Goal: Check status: Check status

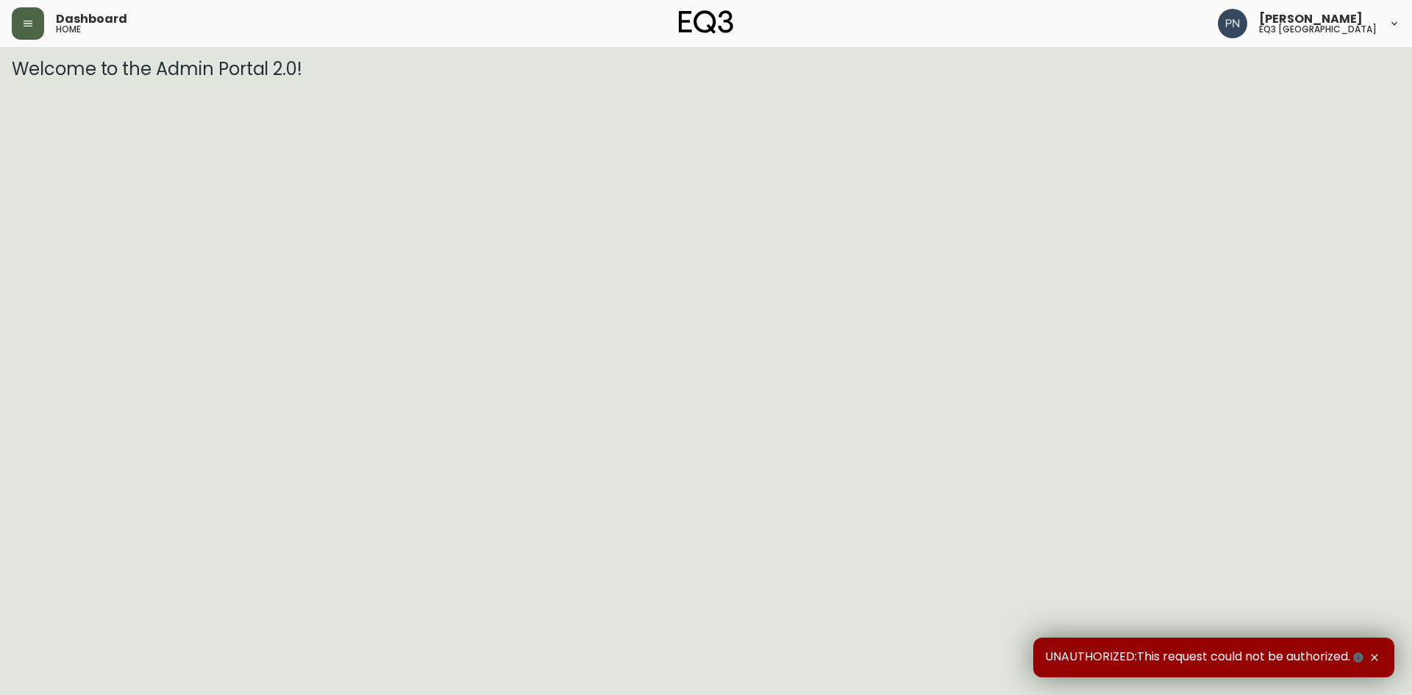
click at [29, 17] on button "button" at bounding box center [28, 23] width 32 height 32
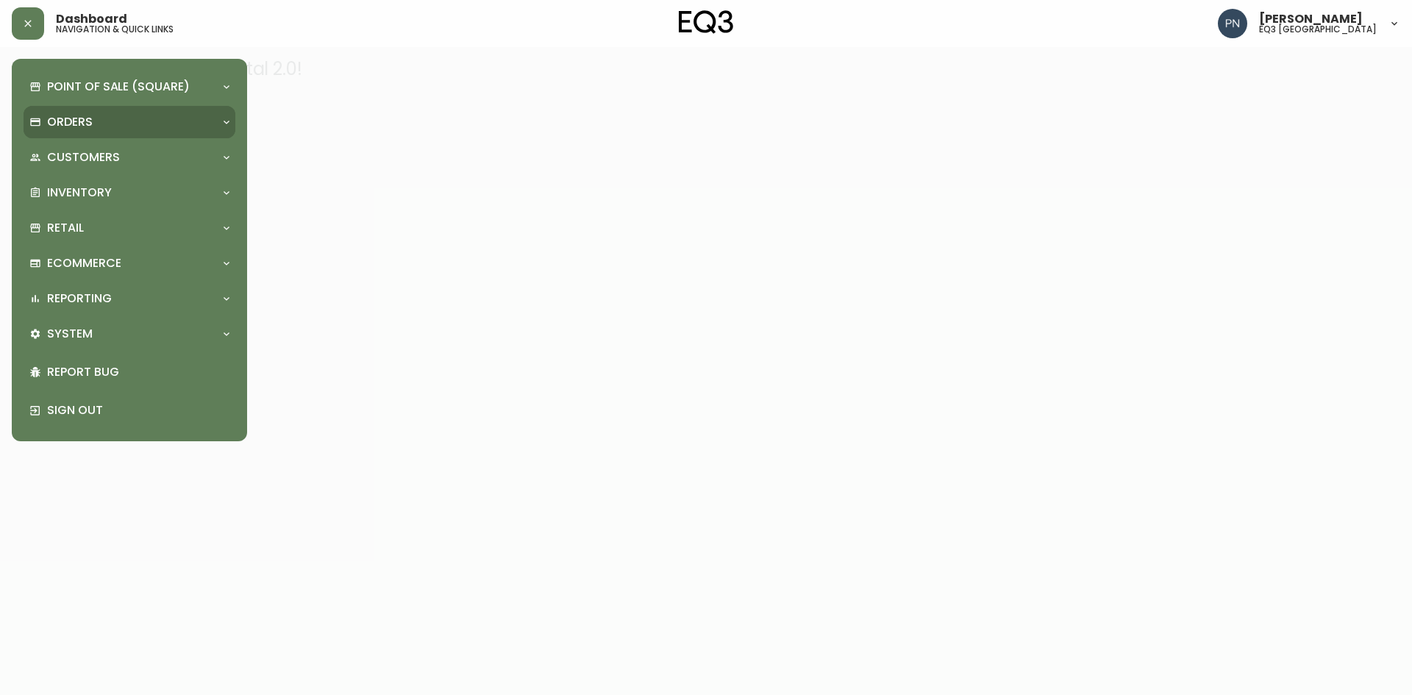
click at [127, 115] on div "Orders" at bounding box center [121, 122] width 185 height 16
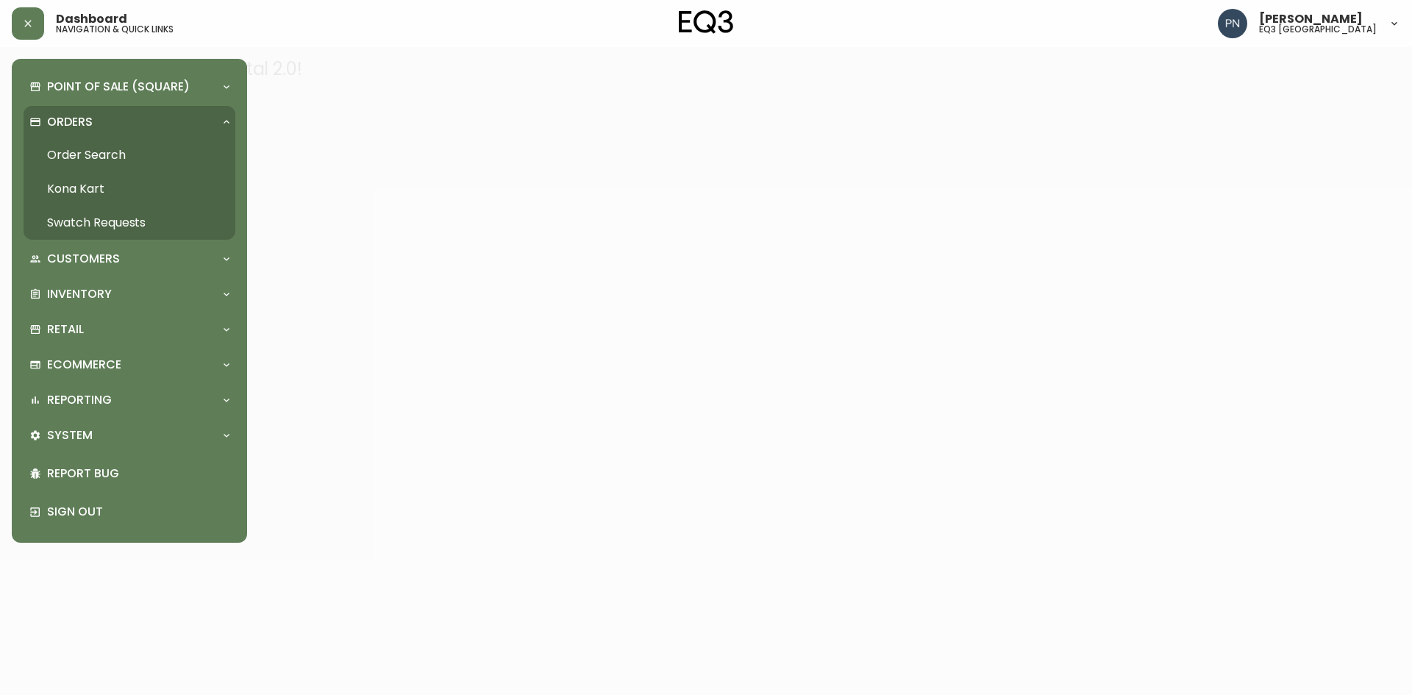
click at [116, 153] on link "Order Search" at bounding box center [130, 155] width 212 height 34
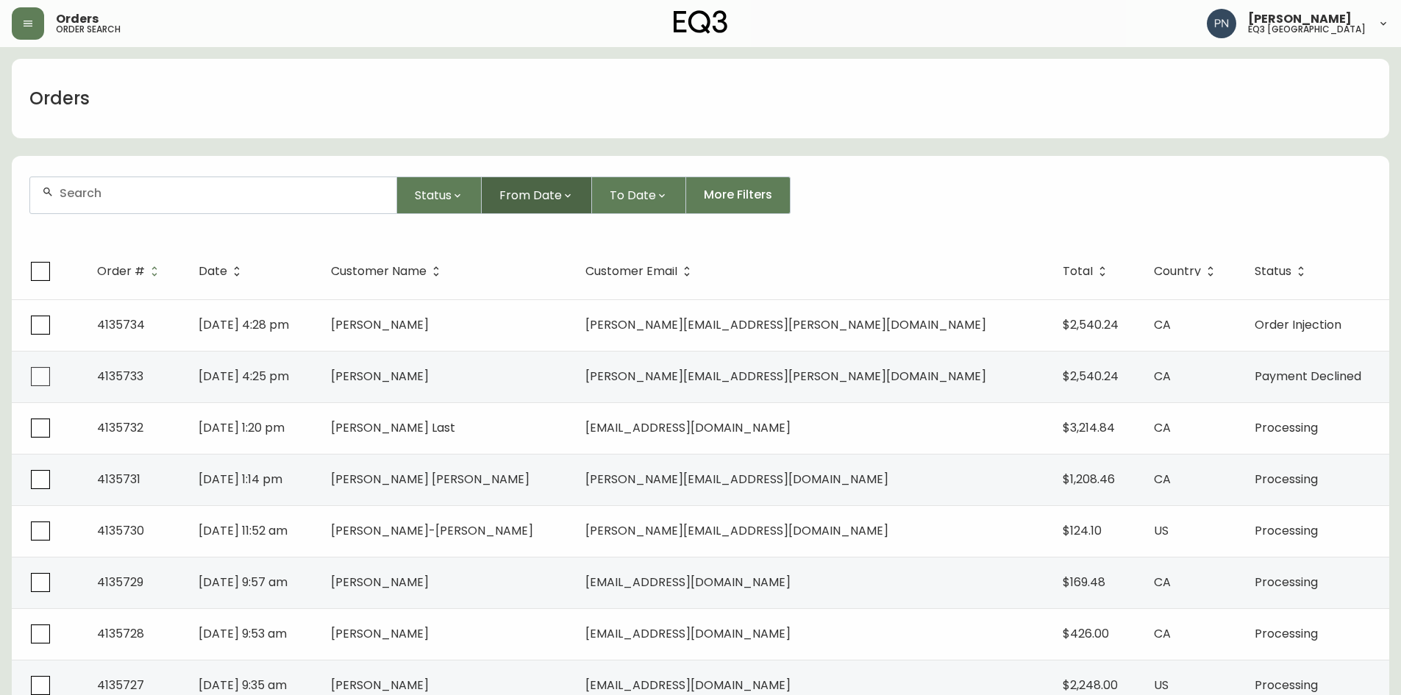
click at [526, 206] on button "From Date" at bounding box center [537, 195] width 110 height 38
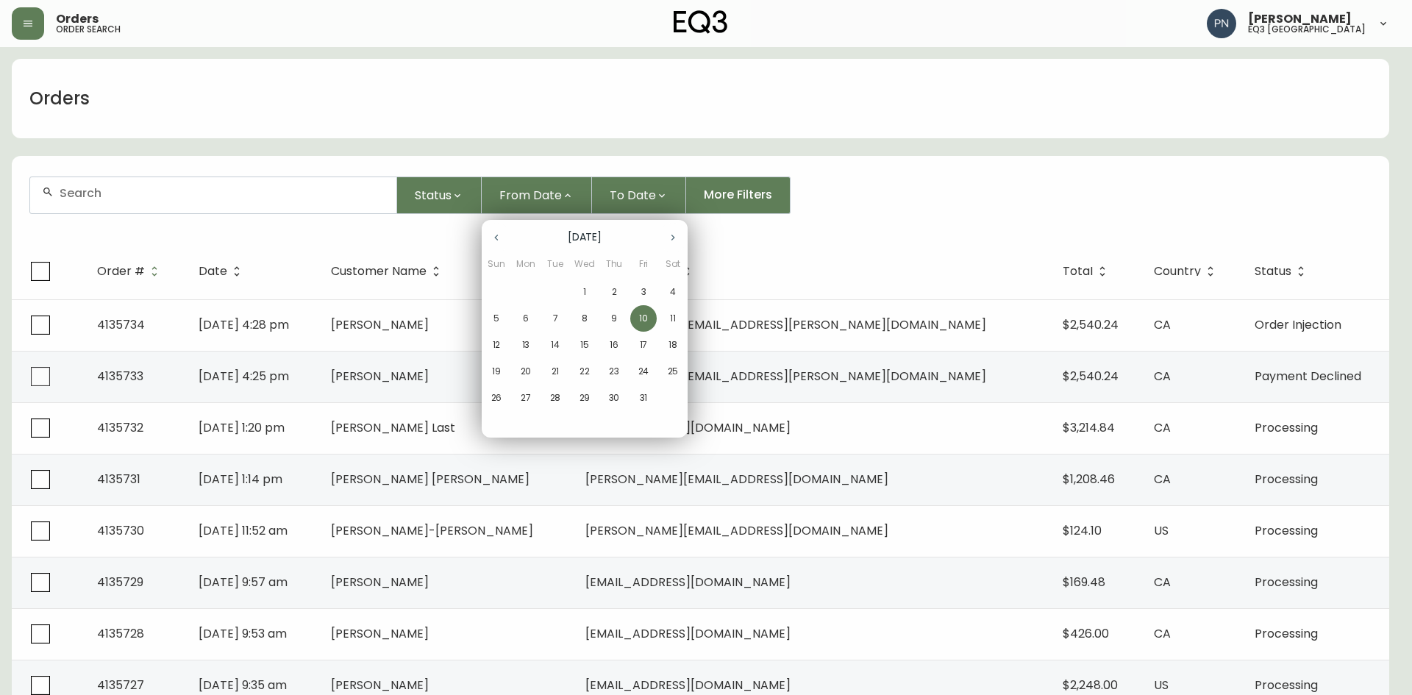
click at [585, 290] on p "1" at bounding box center [584, 291] width 3 height 13
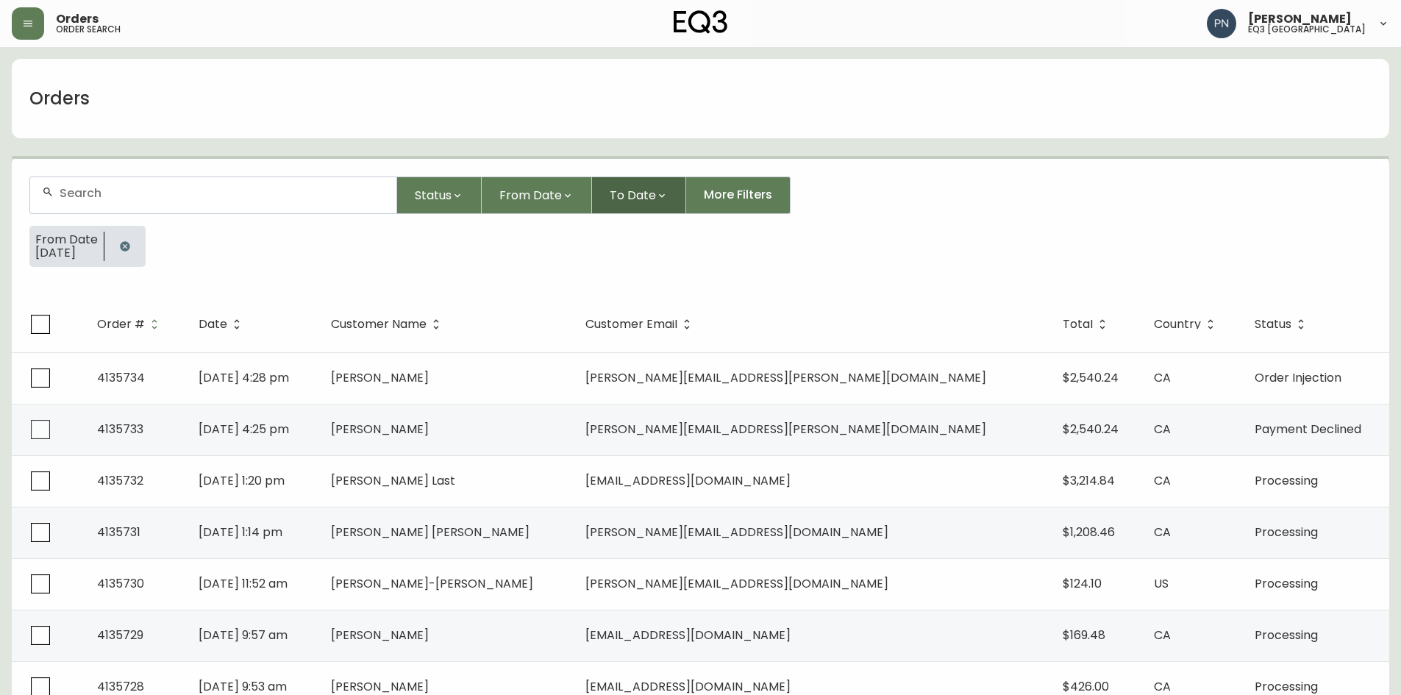
click at [621, 196] on span "To Date" at bounding box center [633, 195] width 46 height 18
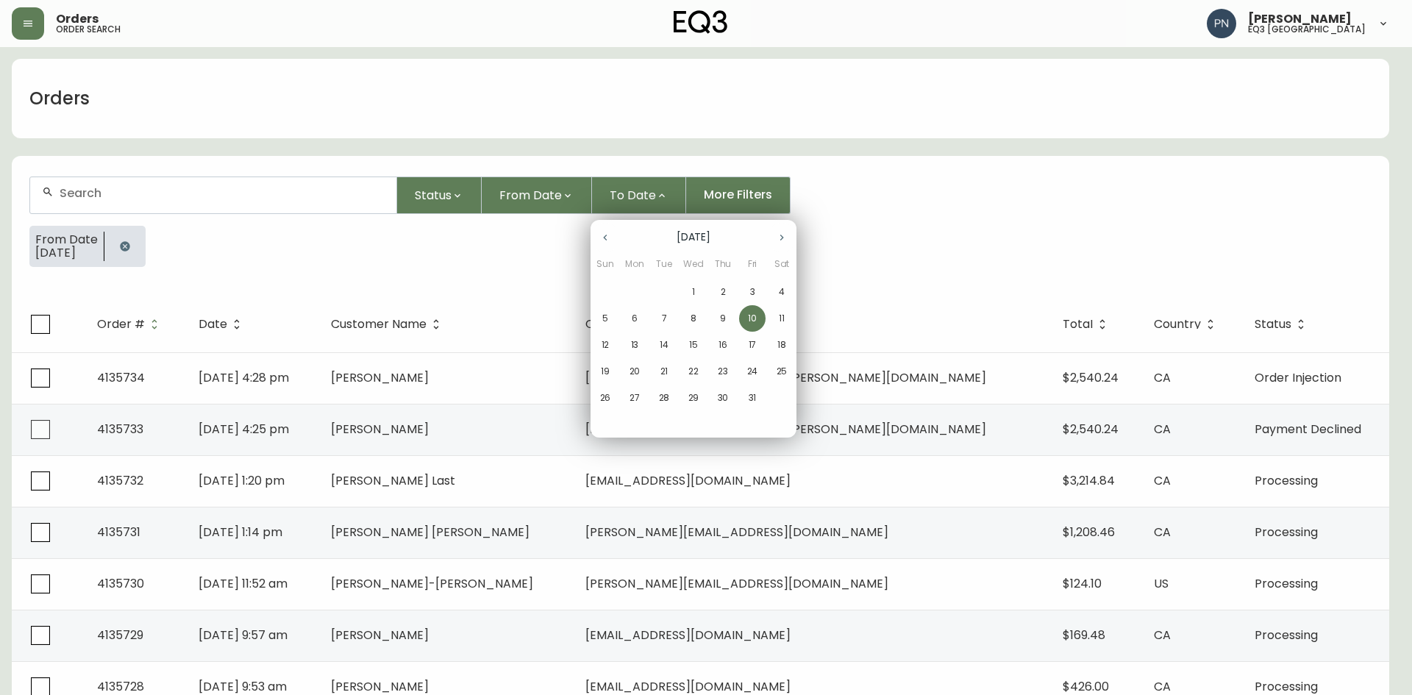
click at [750, 318] on p "10" at bounding box center [752, 318] width 9 height 13
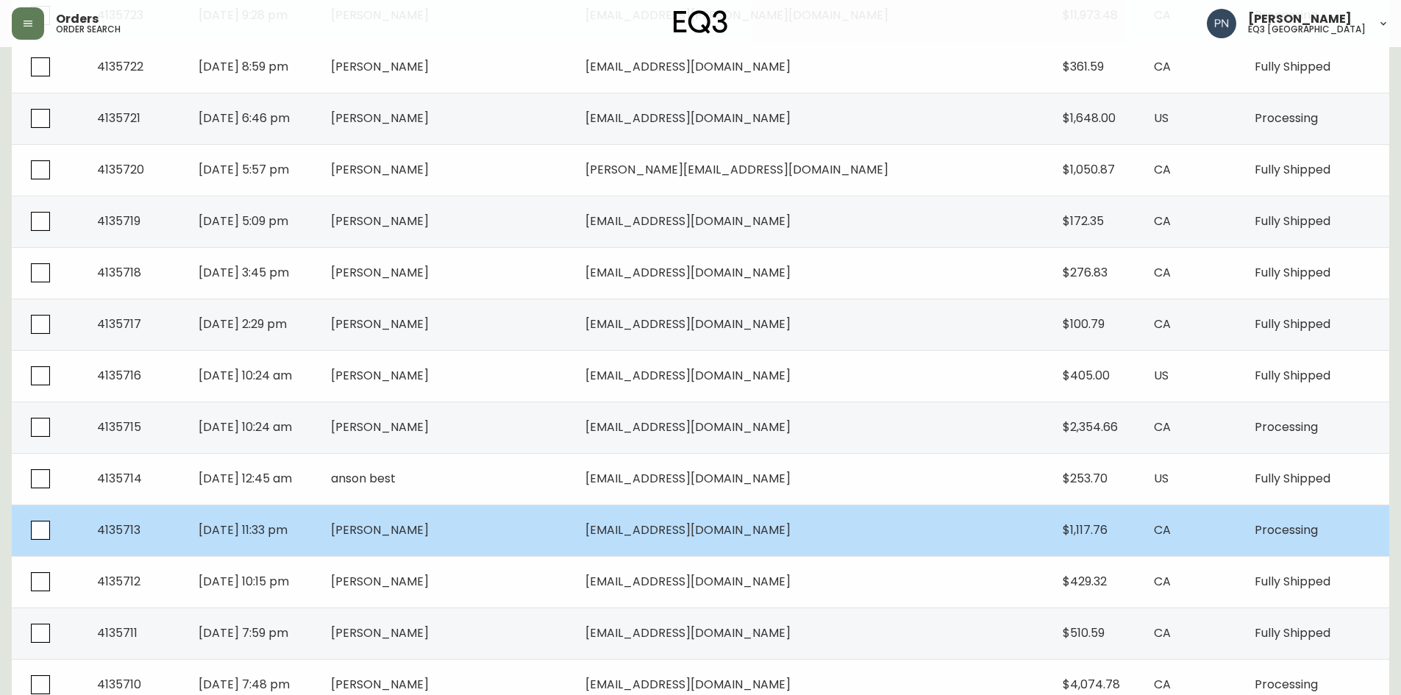
scroll to position [977, 0]
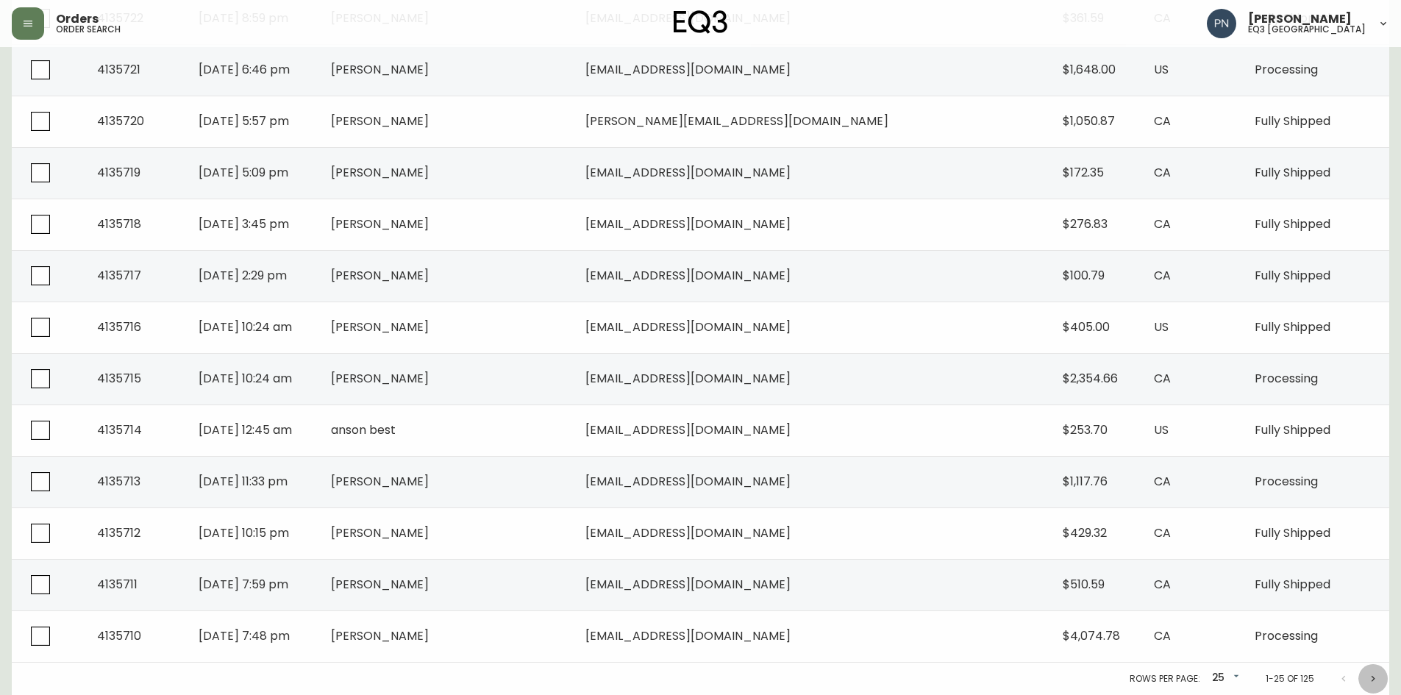
click at [1378, 681] on icon "Next page" at bounding box center [1373, 679] width 12 height 12
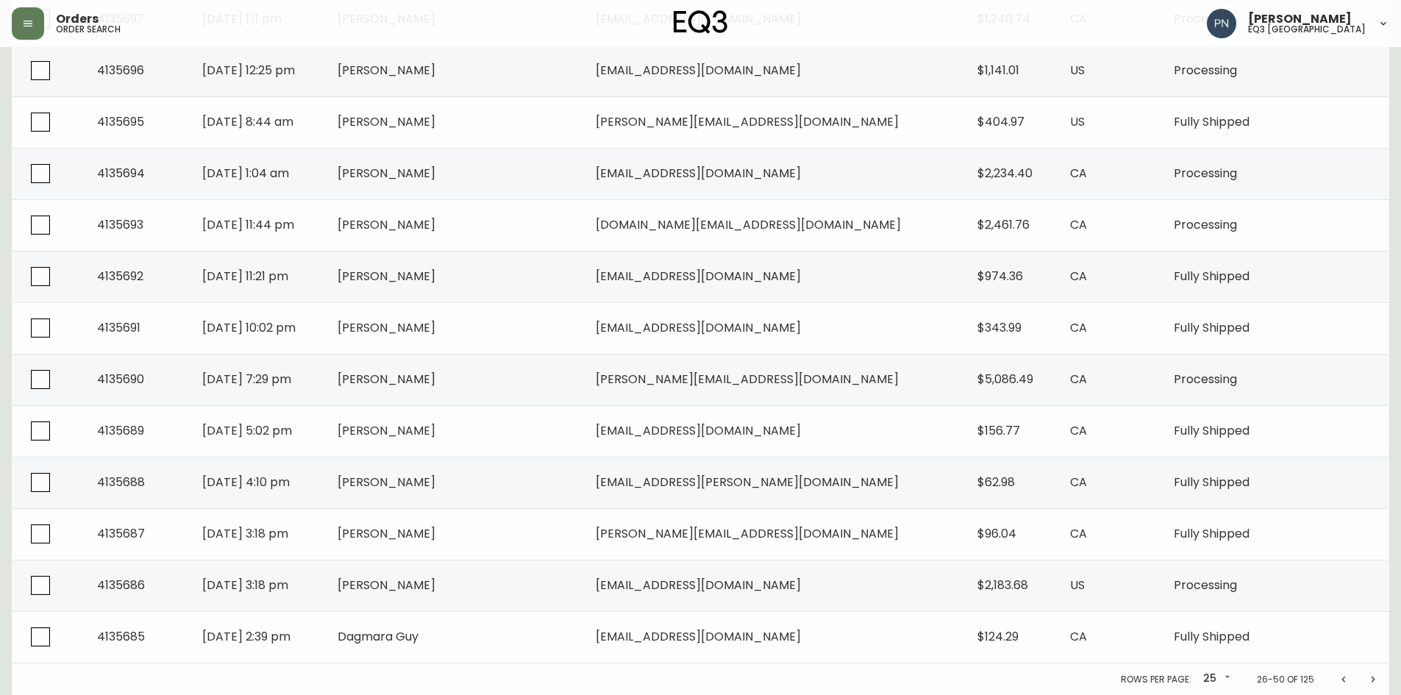
scroll to position [977, 0]
click at [1375, 679] on icon "Next page" at bounding box center [1373, 679] width 12 height 12
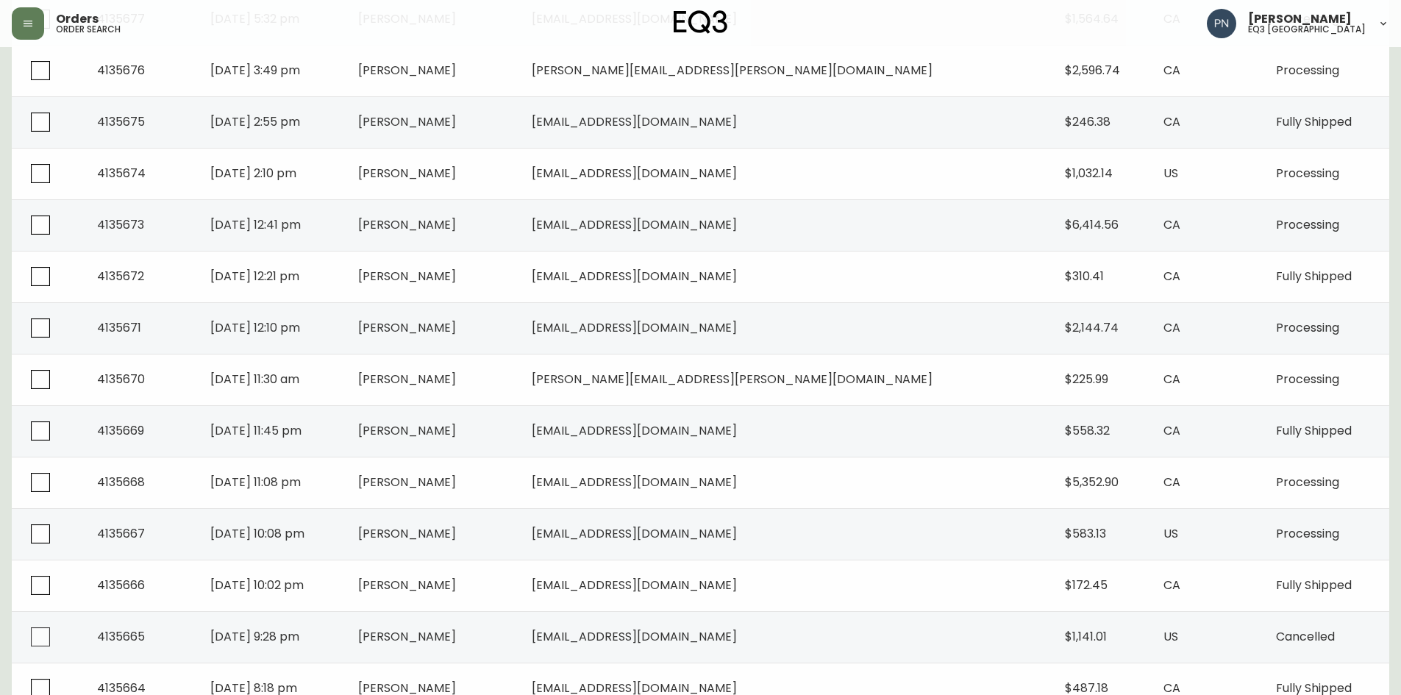
scroll to position [977, 0]
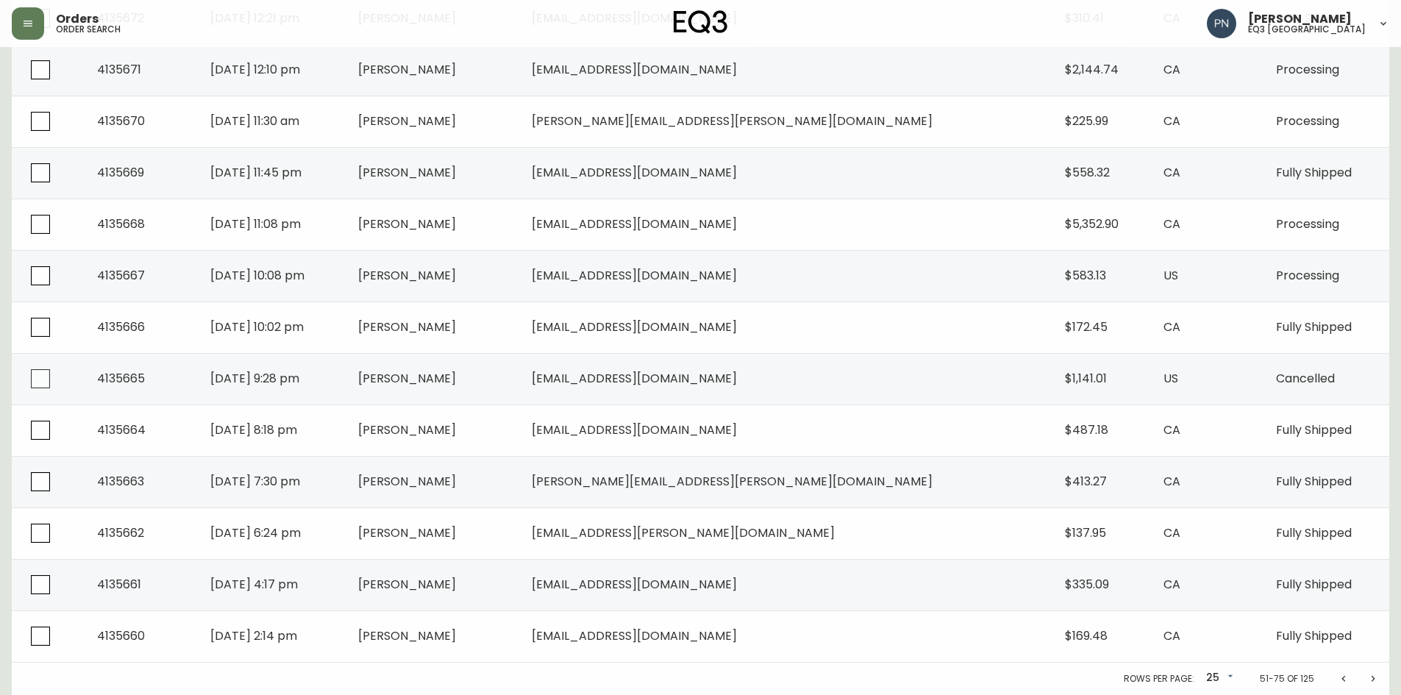
click at [1377, 678] on icon "Next page" at bounding box center [1373, 679] width 12 height 12
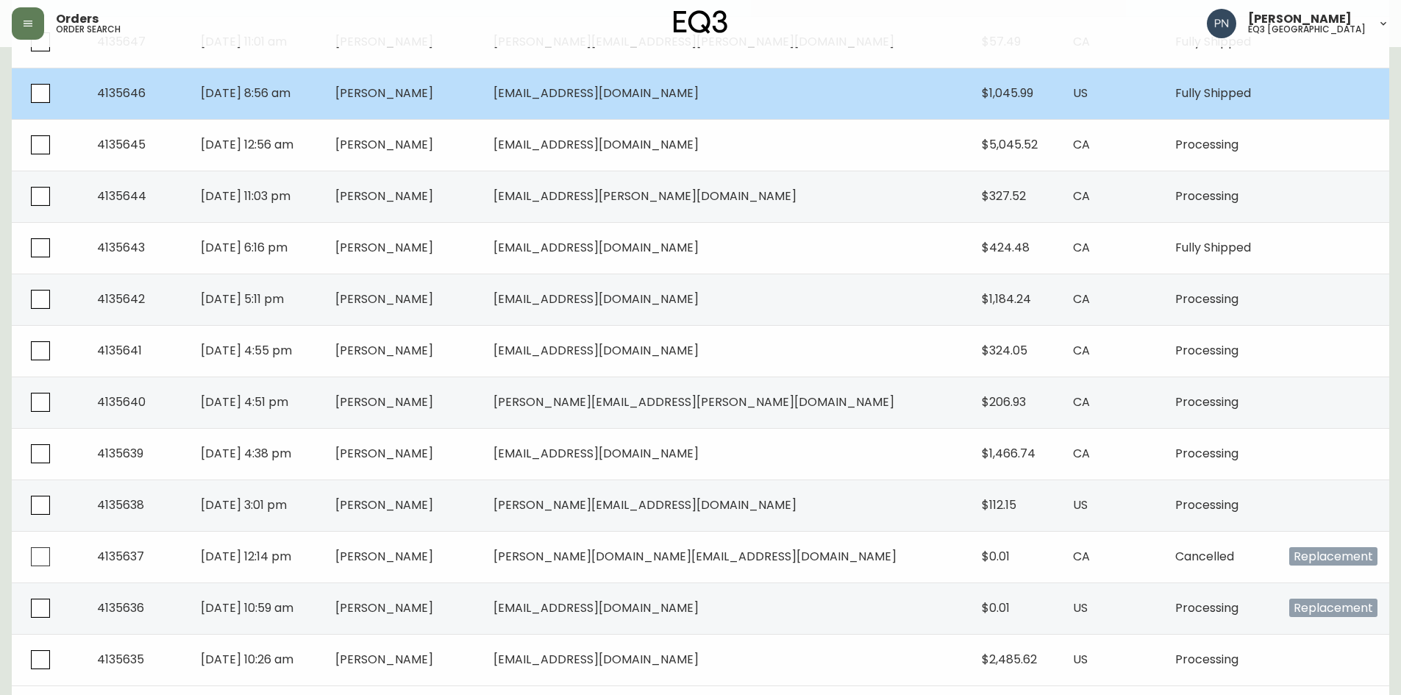
scroll to position [977, 0]
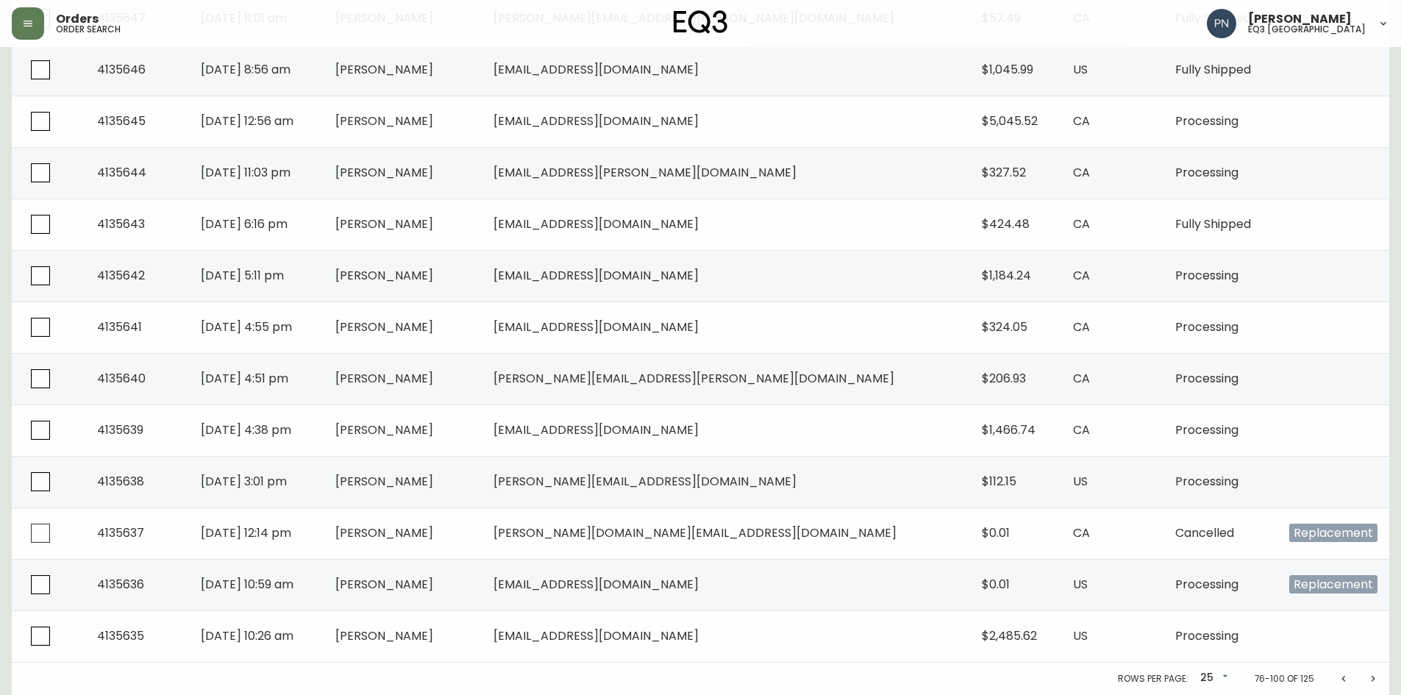
click at [1371, 677] on icon "Next page" at bounding box center [1373, 679] width 12 height 12
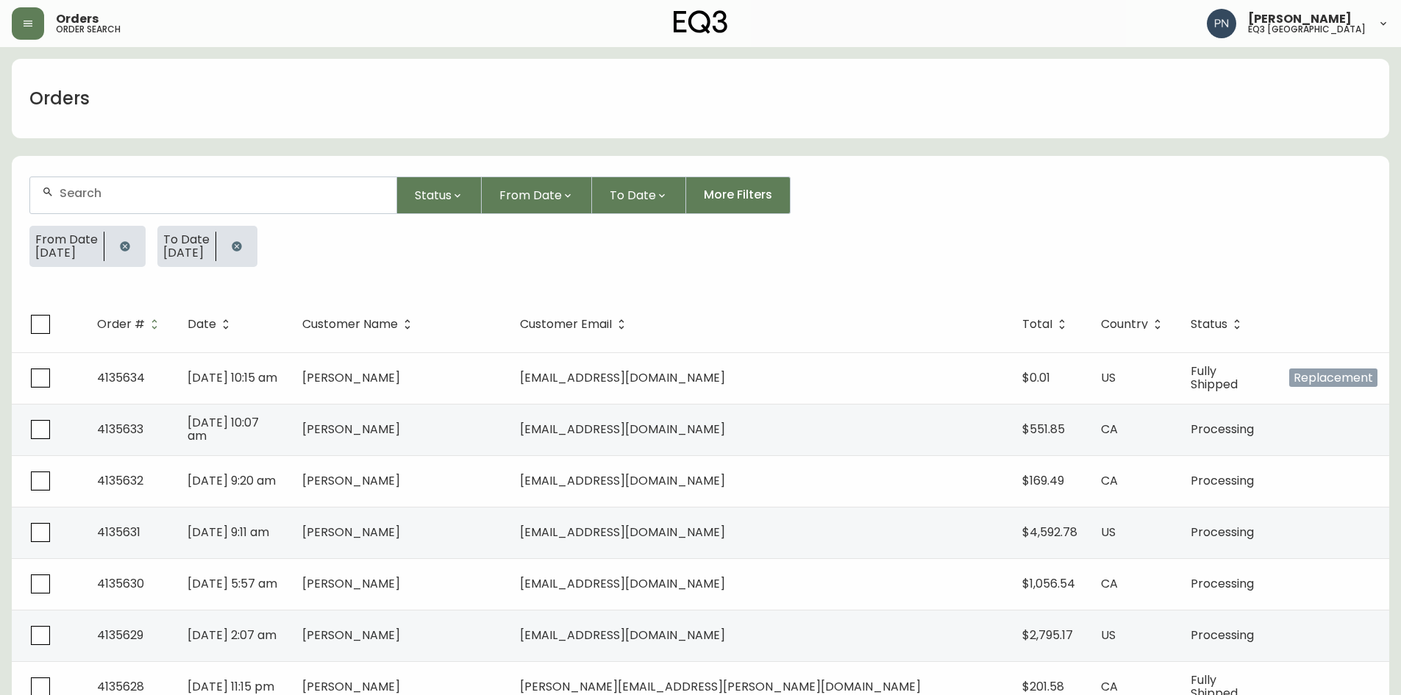
click at [508, 533] on td "[PERSON_NAME]" at bounding box center [399, 532] width 218 height 51
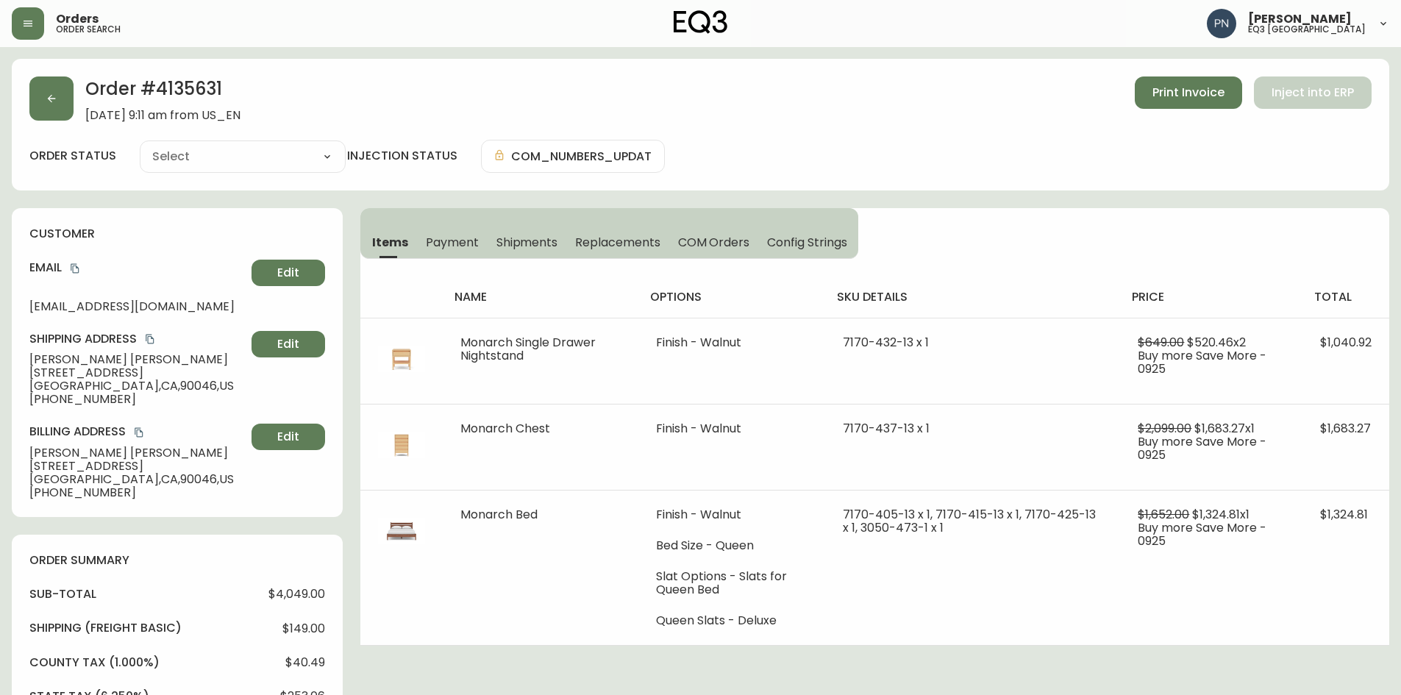
type input "Processing"
select select "PROCESSING"
click at [51, 90] on button "button" at bounding box center [51, 98] width 44 height 44
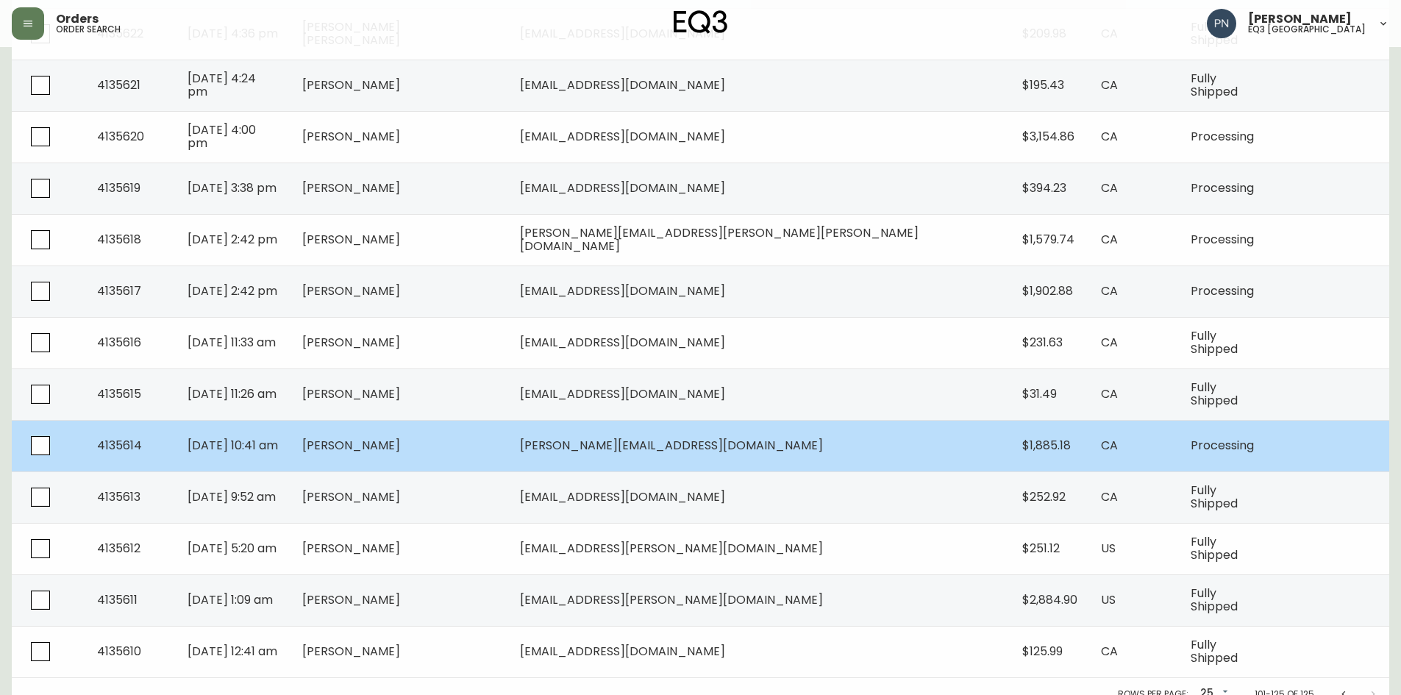
scroll to position [977, 0]
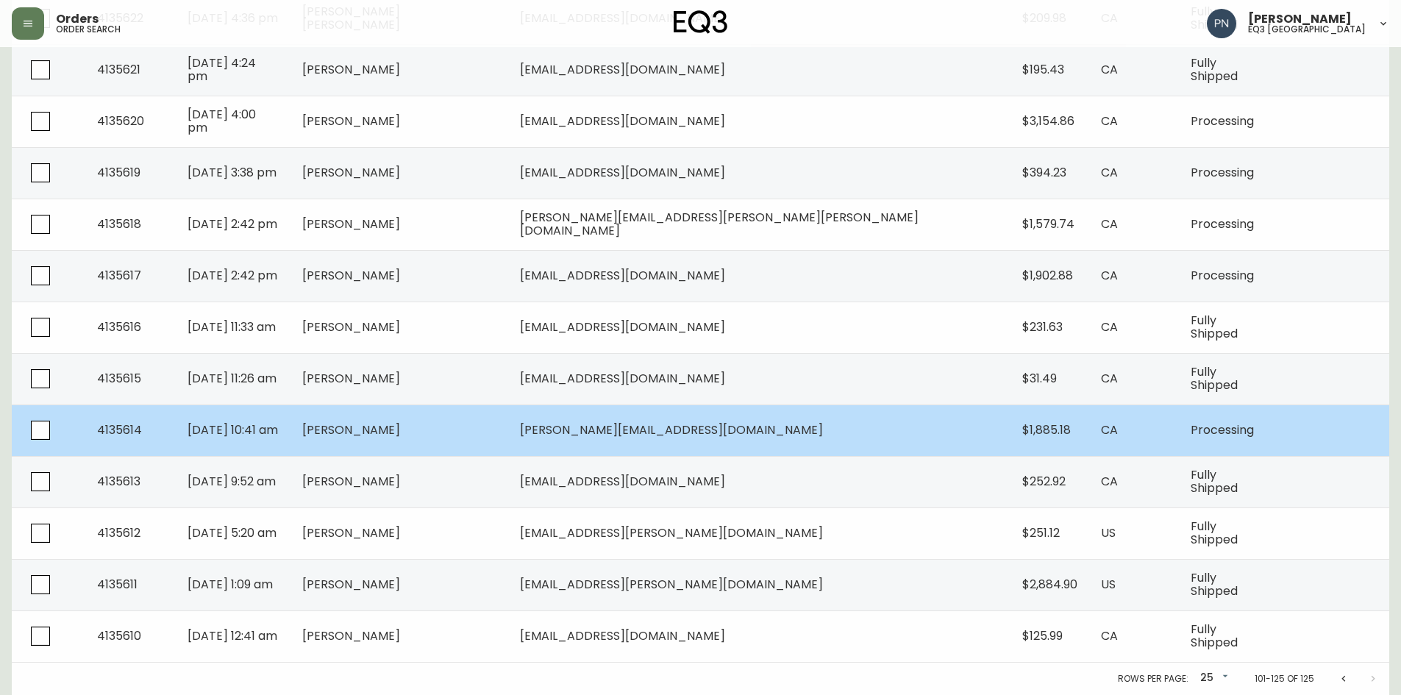
click at [508, 430] on td "[PERSON_NAME]" at bounding box center [399, 429] width 218 height 51
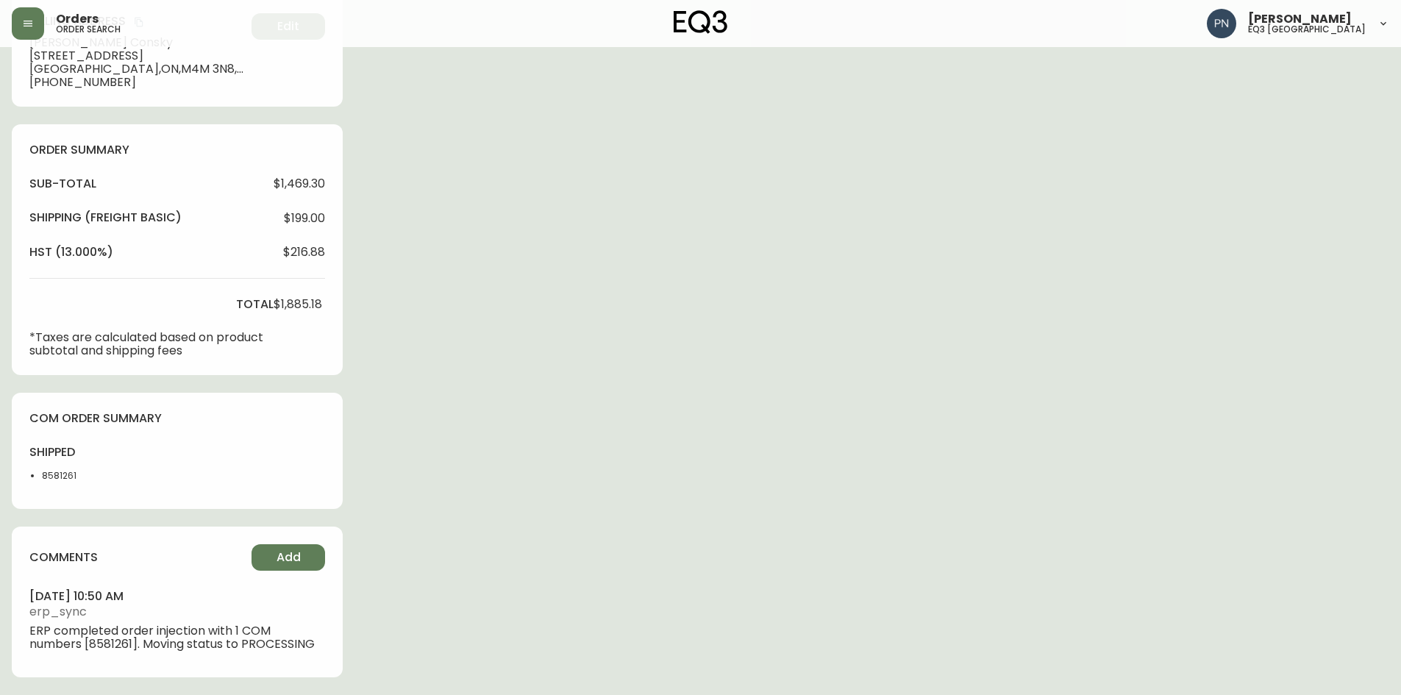
type input "Processing"
select select "PROCESSING"
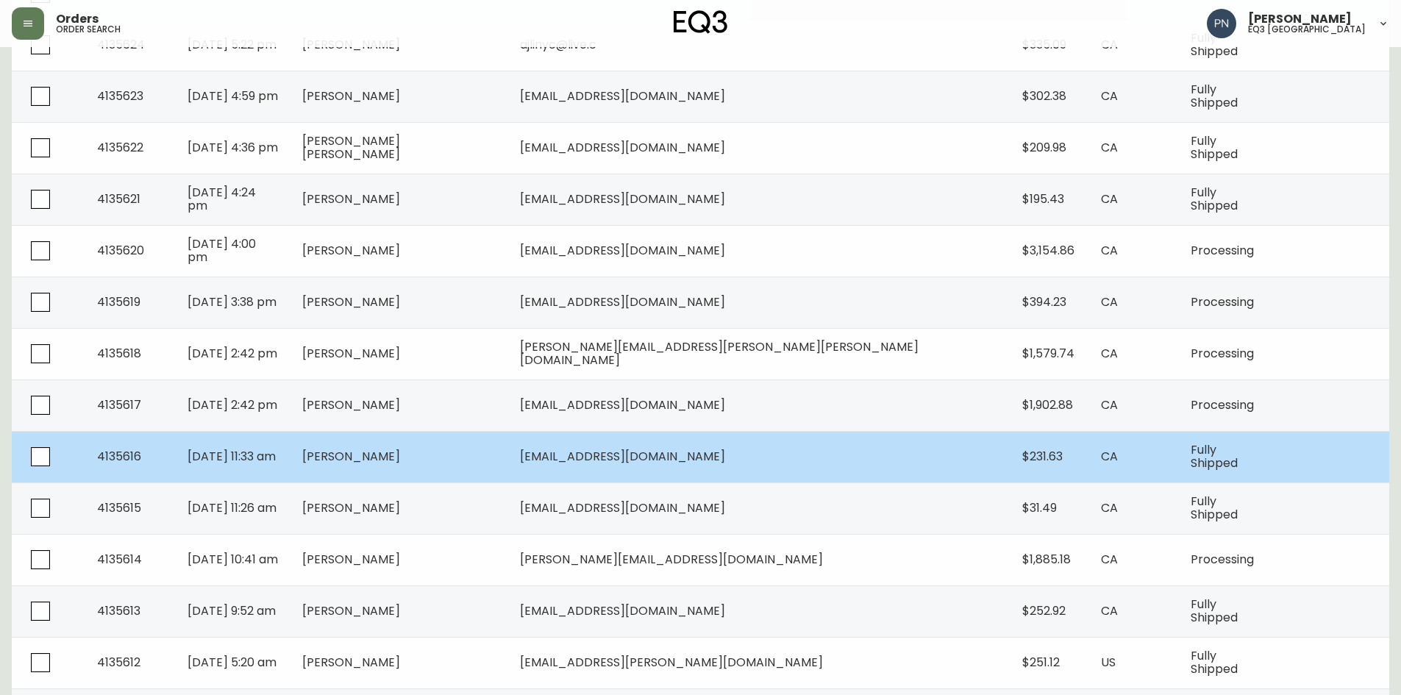
scroll to position [977, 0]
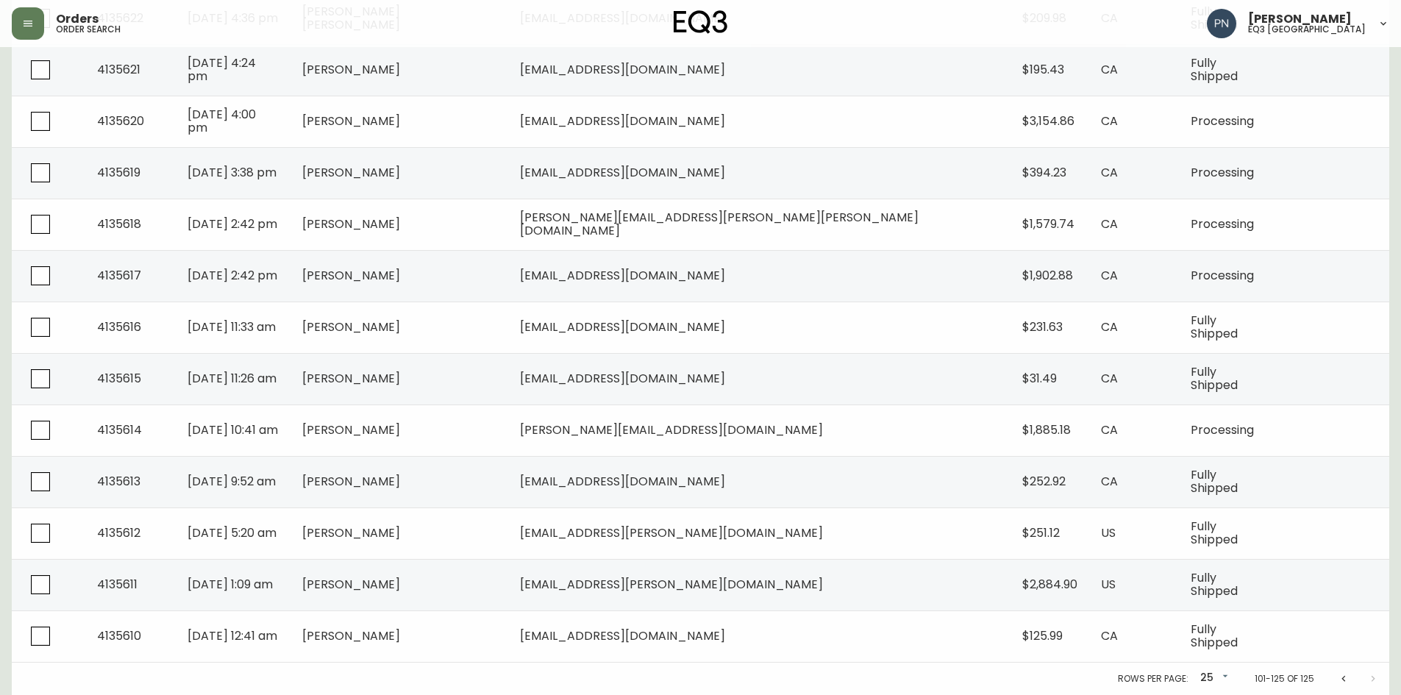
click at [1340, 679] on icon "Previous page" at bounding box center [1344, 679] width 12 height 12
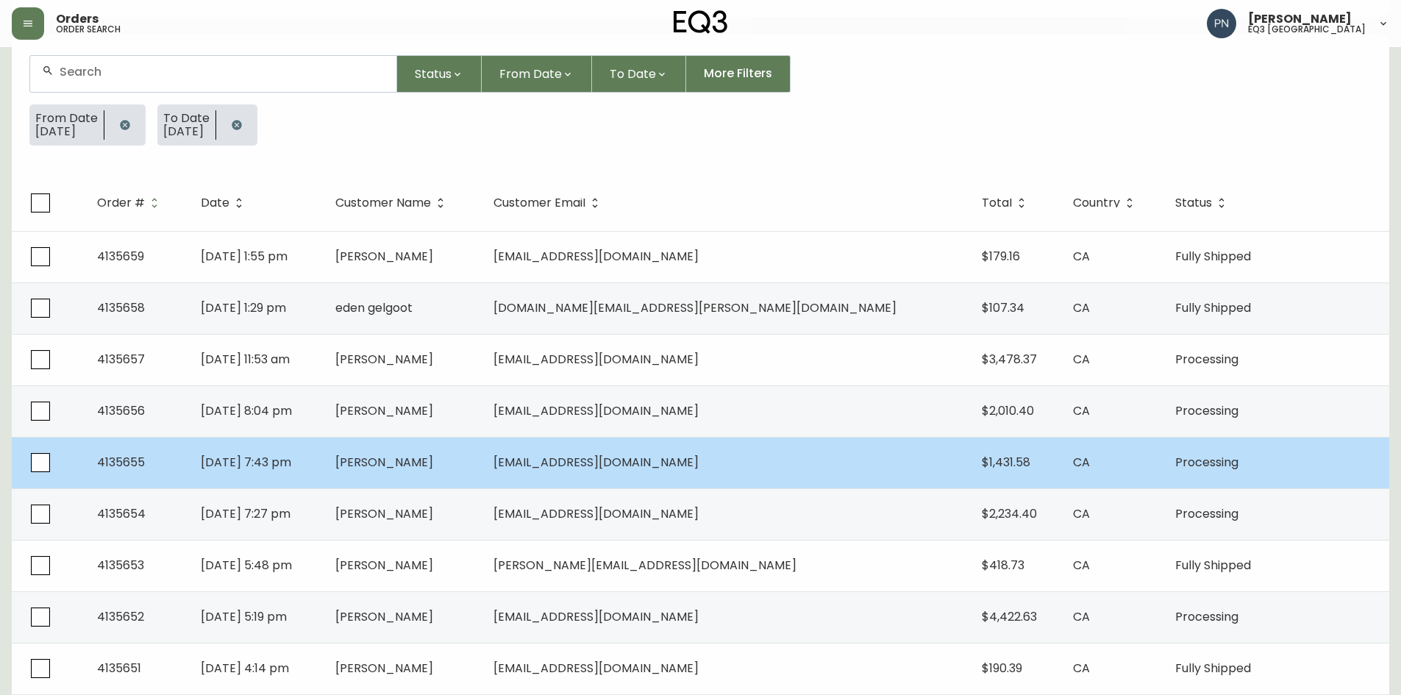
scroll to position [95, 0]
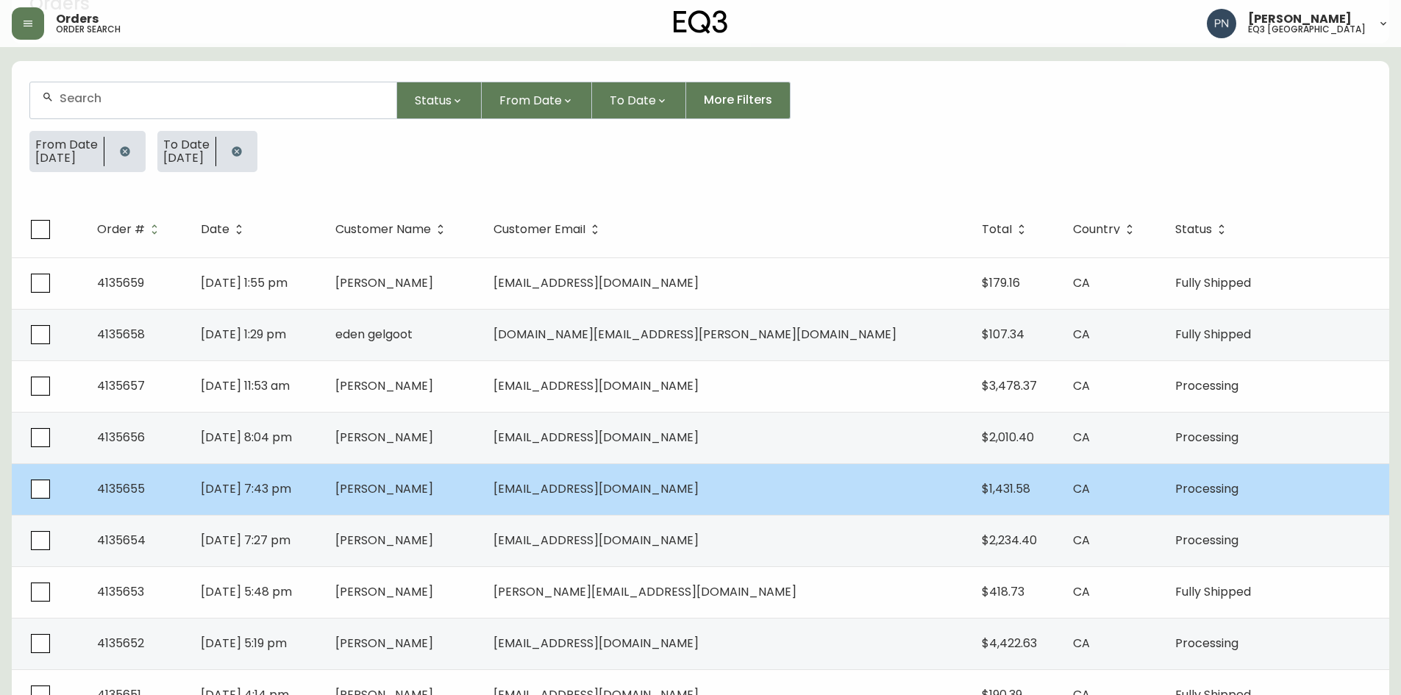
click at [482, 477] on td "[PERSON_NAME]" at bounding box center [403, 488] width 158 height 51
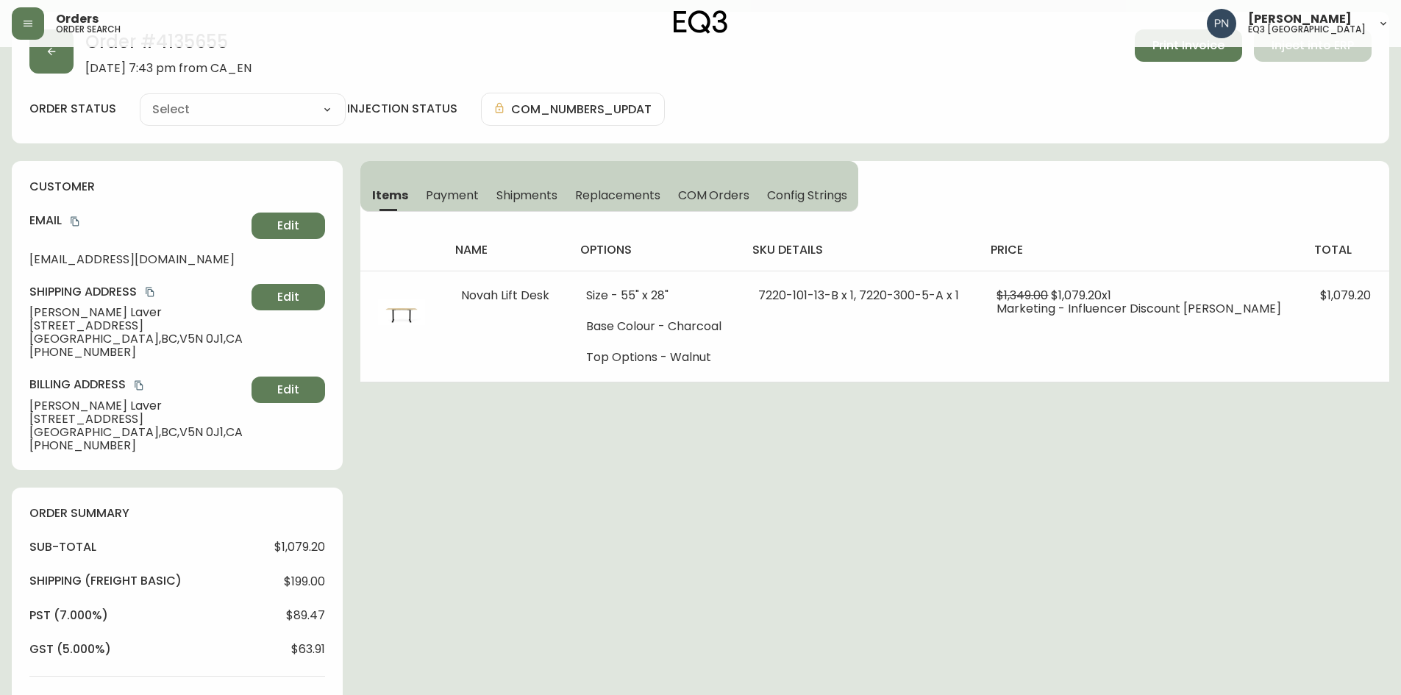
scroll to position [95, 0]
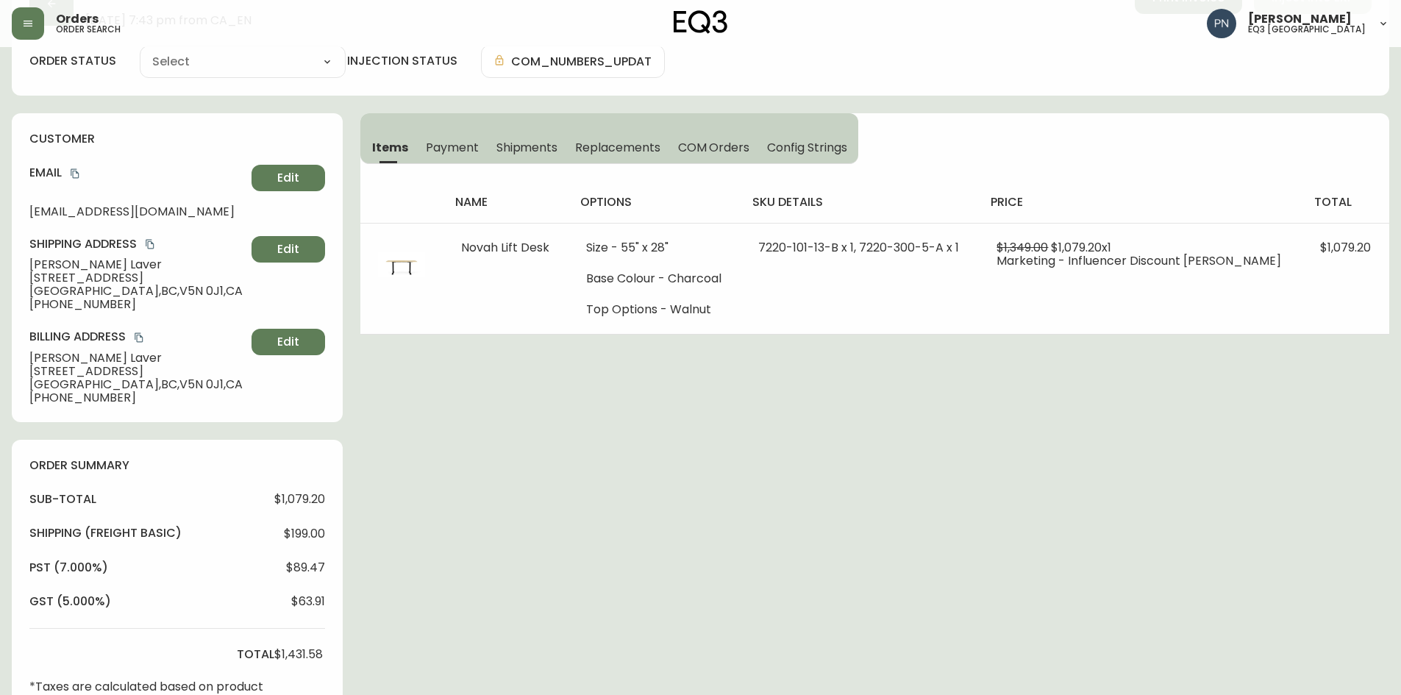
type input "Processing"
select select "PROCESSING"
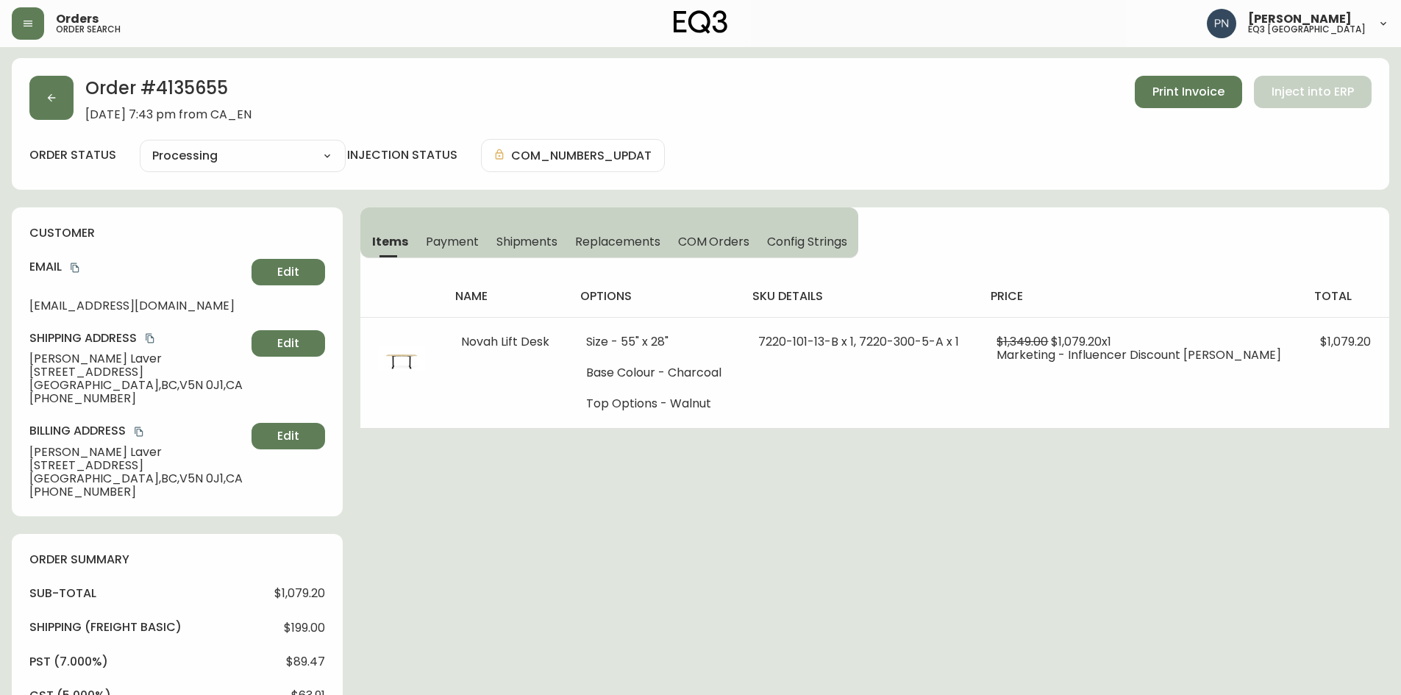
scroll to position [0, 0]
click at [51, 88] on button "button" at bounding box center [51, 98] width 44 height 44
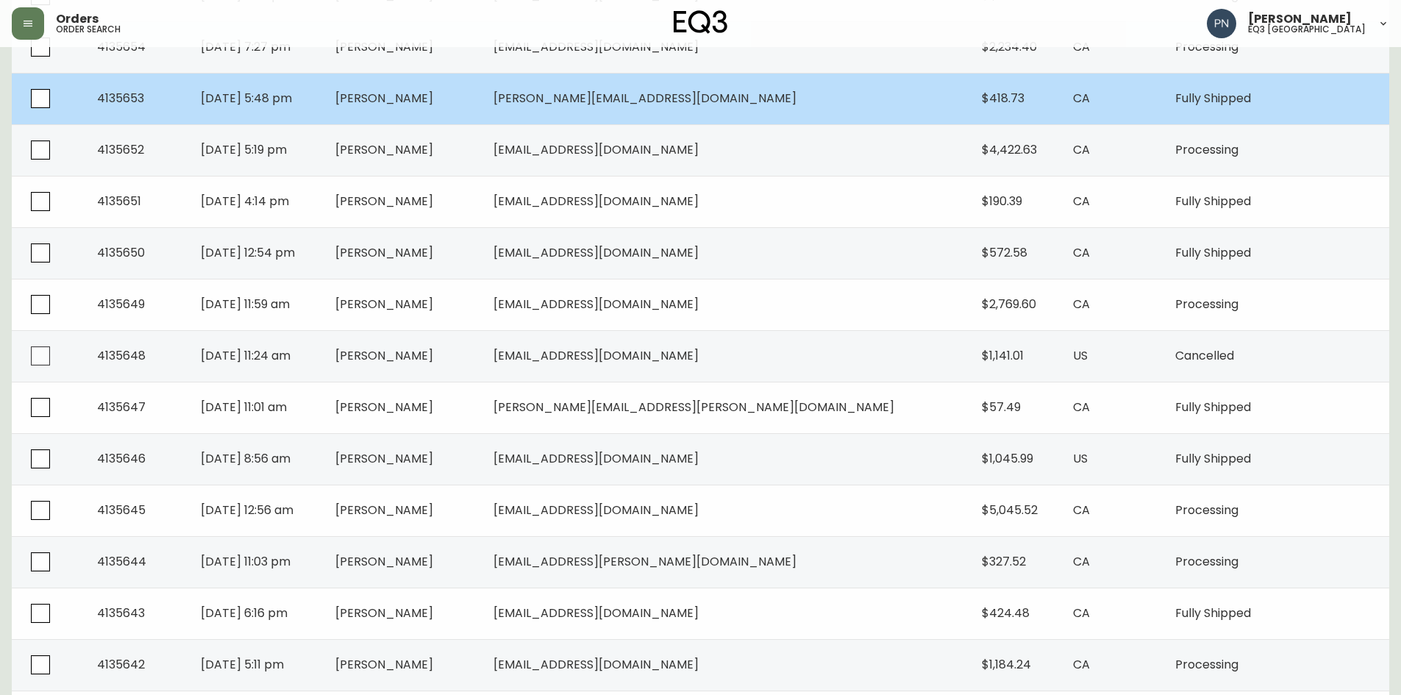
scroll to position [977, 0]
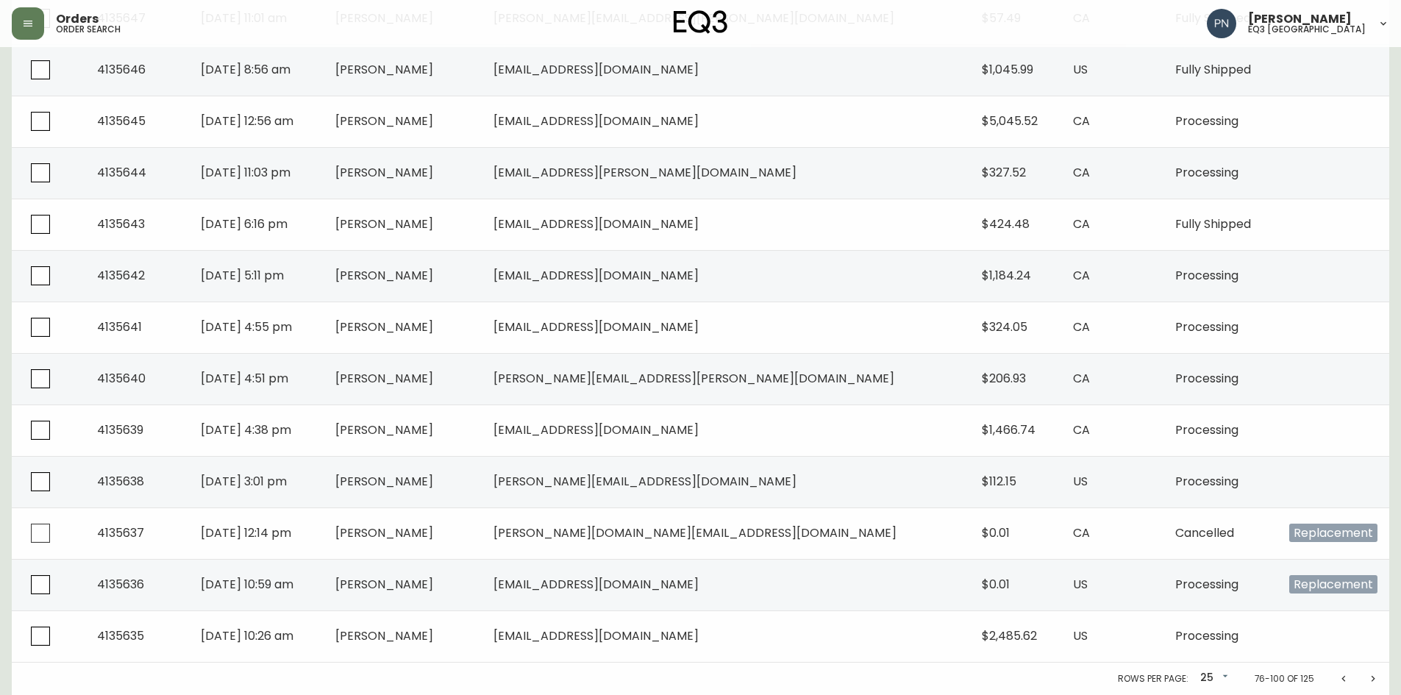
click at [1341, 679] on icon "Previous page" at bounding box center [1344, 679] width 12 height 12
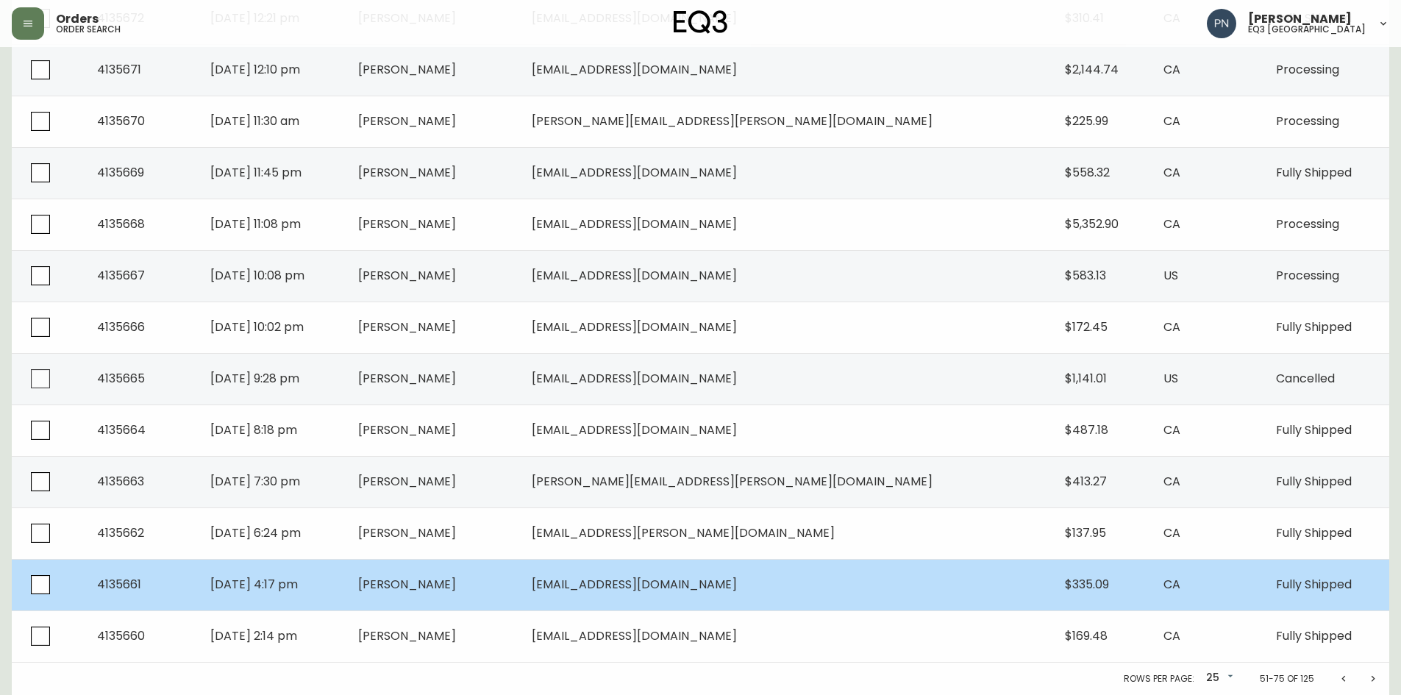
click at [520, 587] on td "[PERSON_NAME]" at bounding box center [433, 584] width 174 height 51
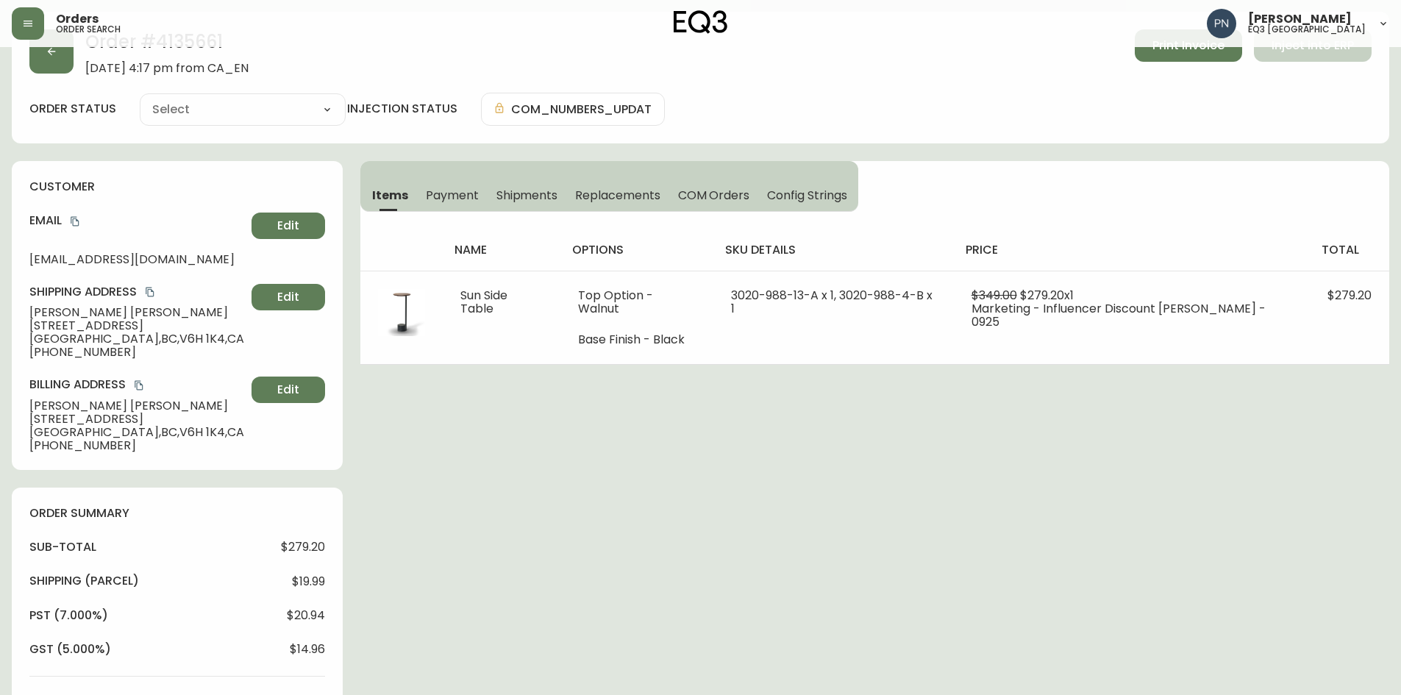
scroll to position [674, 0]
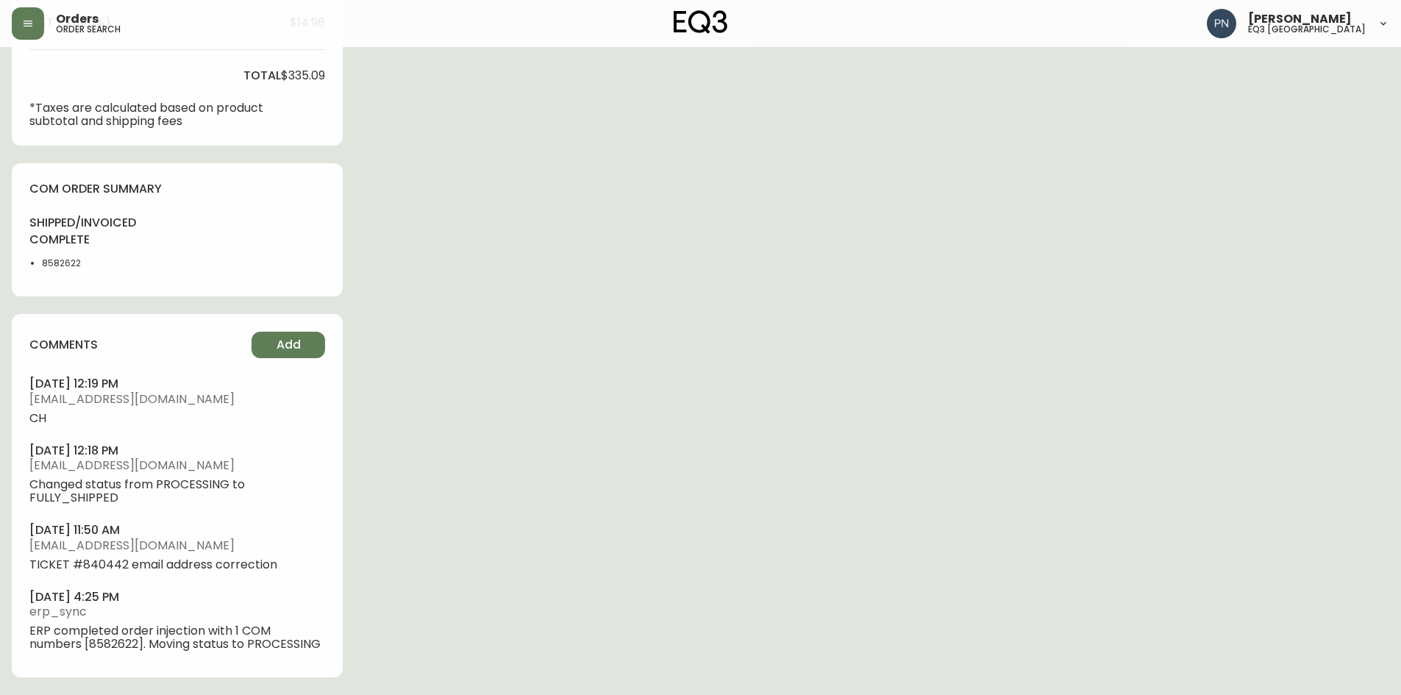
type input "Fully Shipped"
select select "FULLY_SHIPPED"
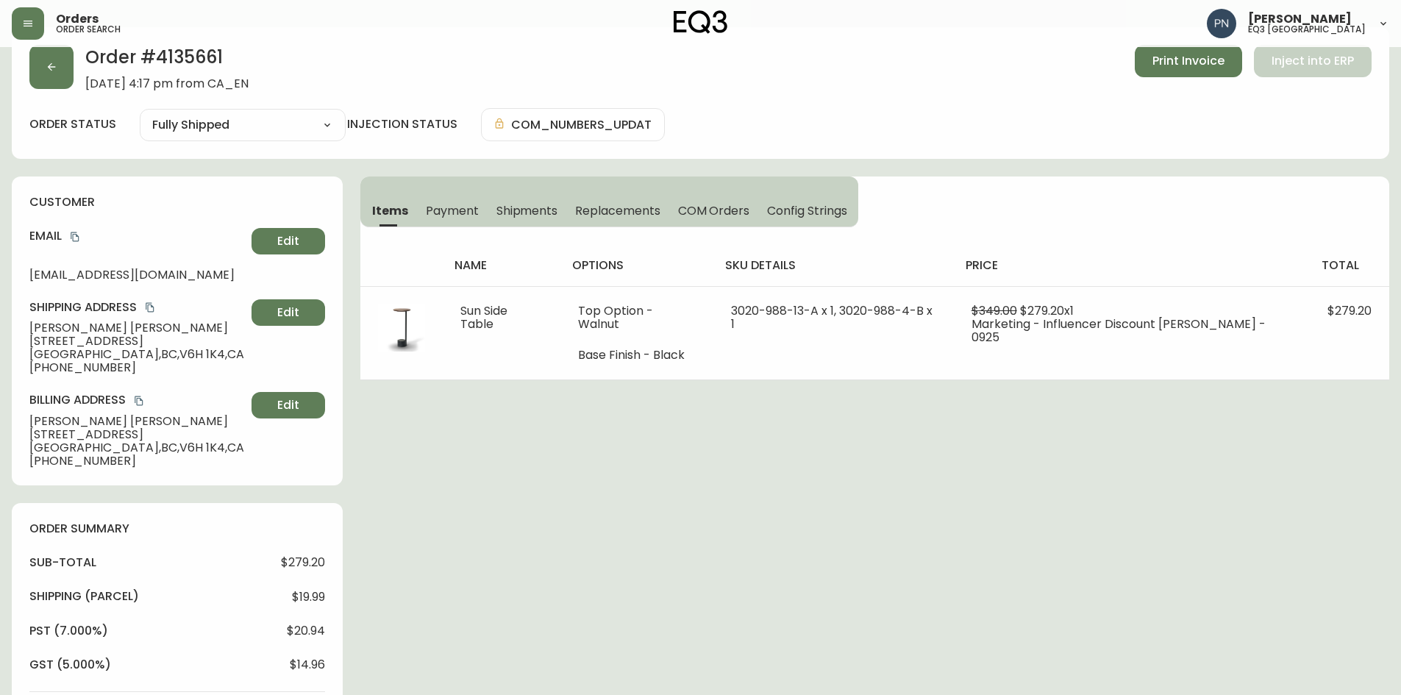
scroll to position [0, 0]
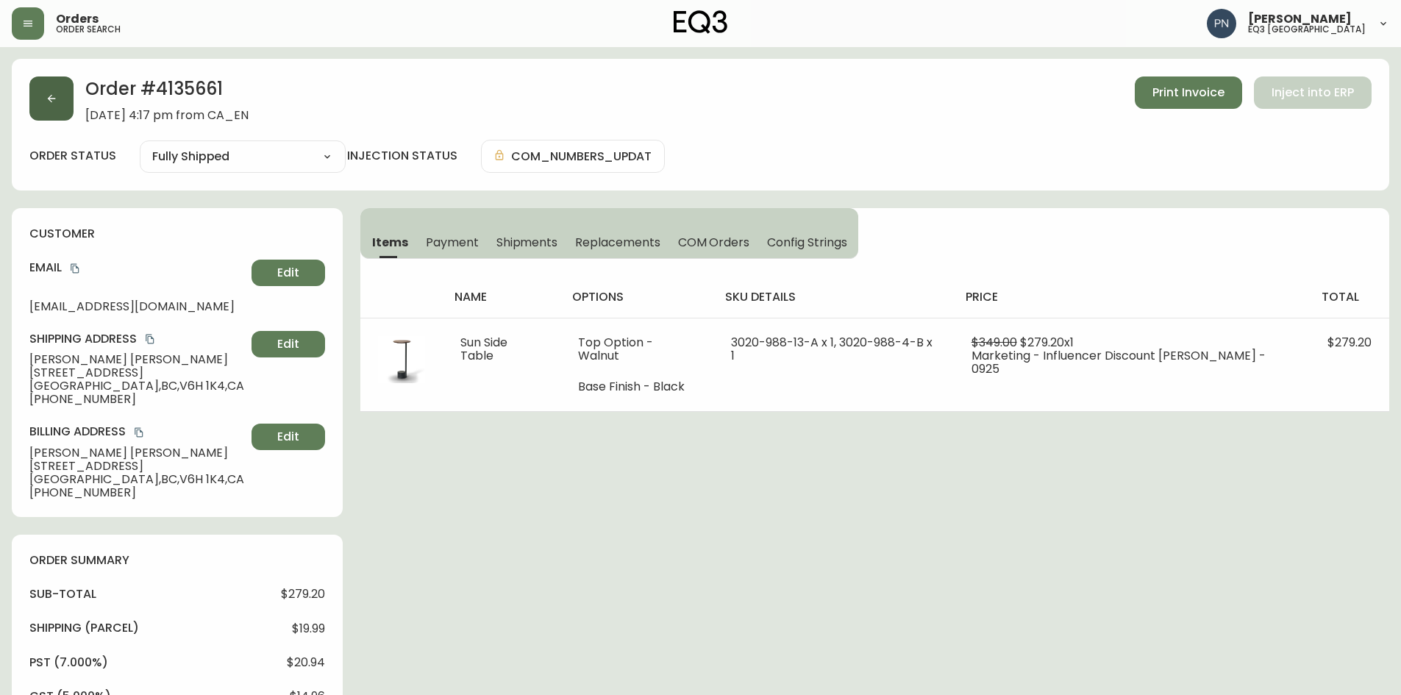
click at [46, 104] on icon "button" at bounding box center [52, 99] width 12 height 12
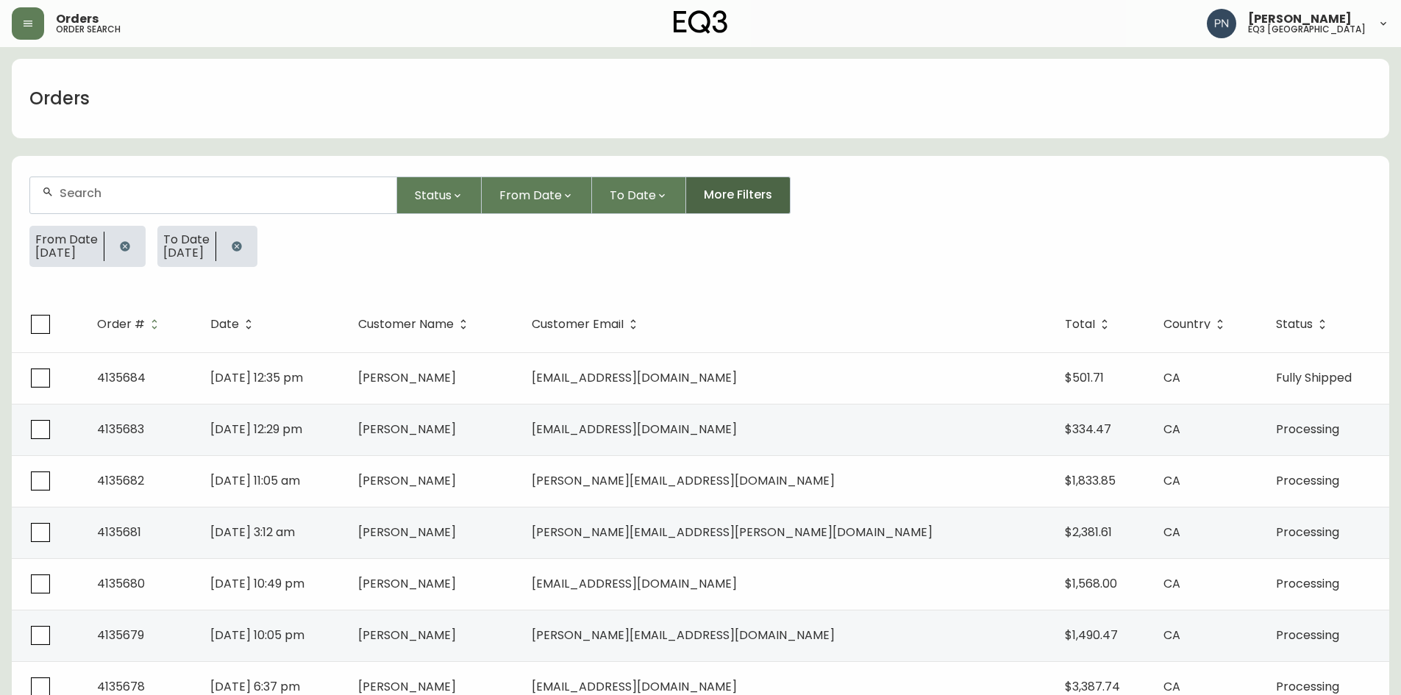
click at [710, 195] on span "More Filters" at bounding box center [738, 195] width 68 height 16
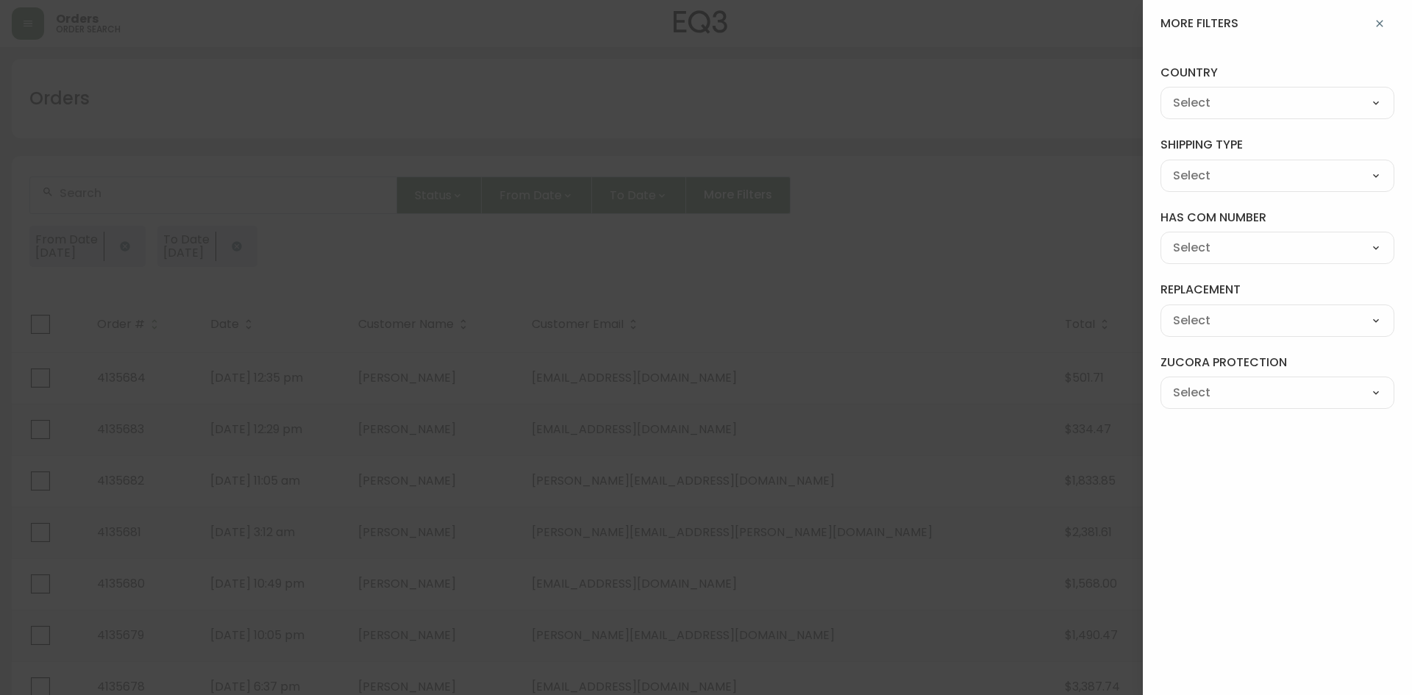
click at [1264, 104] on select "--- [GEOGRAPHIC_DATA] [GEOGRAPHIC_DATA]" at bounding box center [1277, 104] width 234 height 22
select select "CA"
click at [1160, 93] on select "--- [GEOGRAPHIC_DATA] [GEOGRAPHIC_DATA]" at bounding box center [1277, 104] width 234 height 22
type input "CA"
click at [1293, 171] on select "--- FREIGHT PARCEL" at bounding box center [1277, 176] width 234 height 22
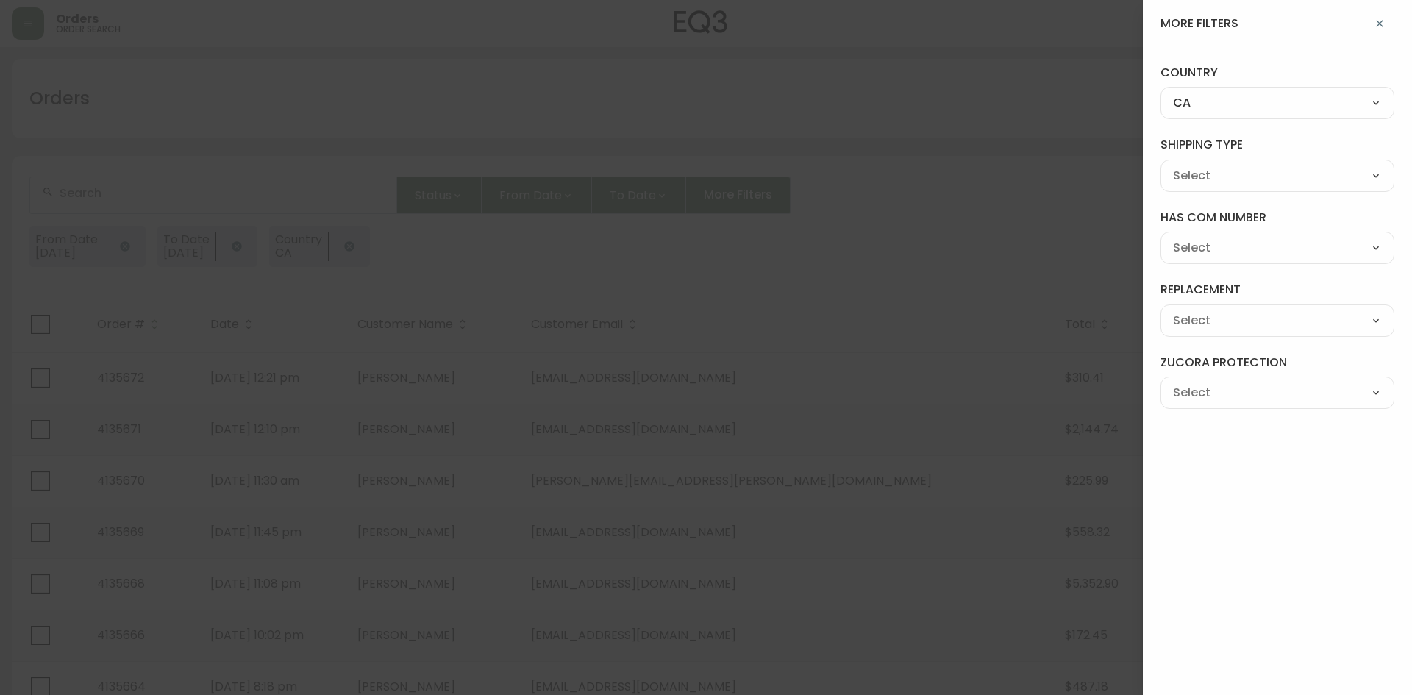
click at [1292, 171] on select "--- FREIGHT PARCEL" at bounding box center [1277, 176] width 234 height 22
click at [1302, 246] on select "--- Yes No" at bounding box center [1277, 248] width 234 height 22
click at [1298, 318] on select "--- Has a Replacement Is a Replacement" at bounding box center [1277, 321] width 234 height 22
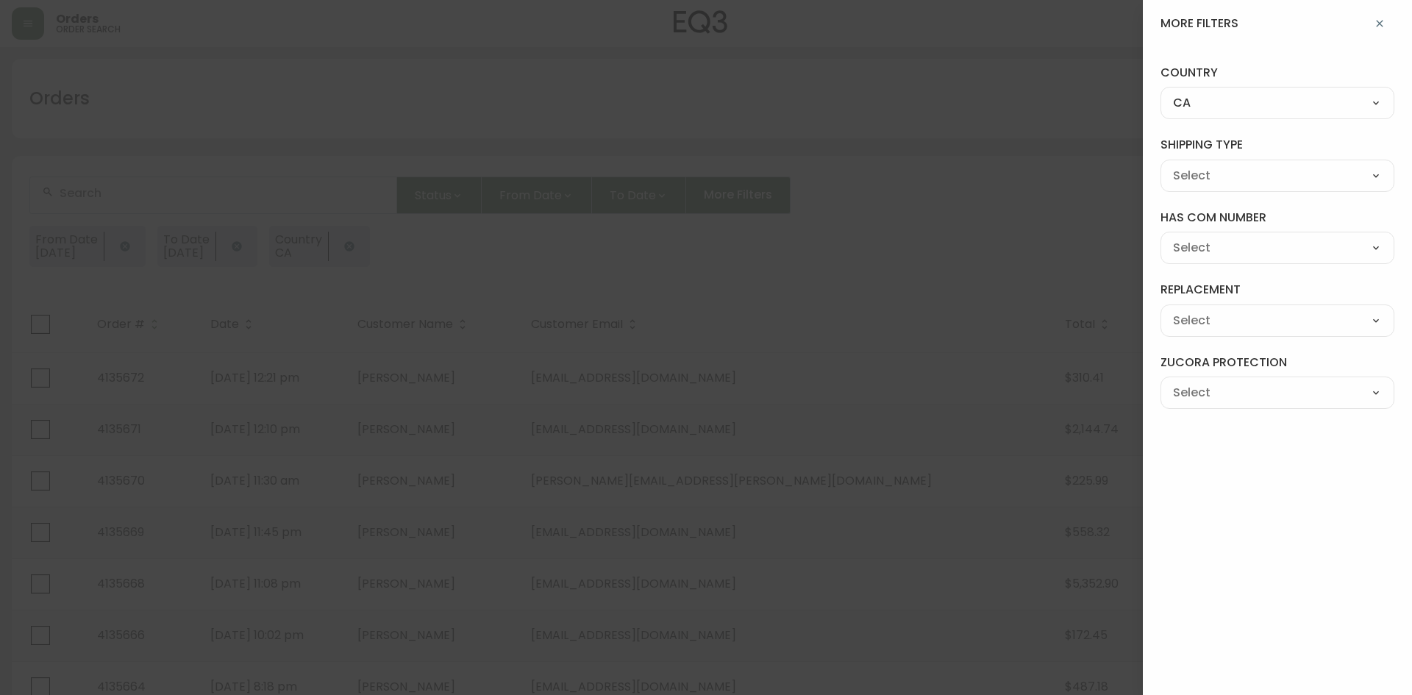
click at [1277, 393] on select "--- Yes No" at bounding box center [1277, 393] width 234 height 22
click at [1368, 23] on button "button" at bounding box center [1379, 23] width 29 height 29
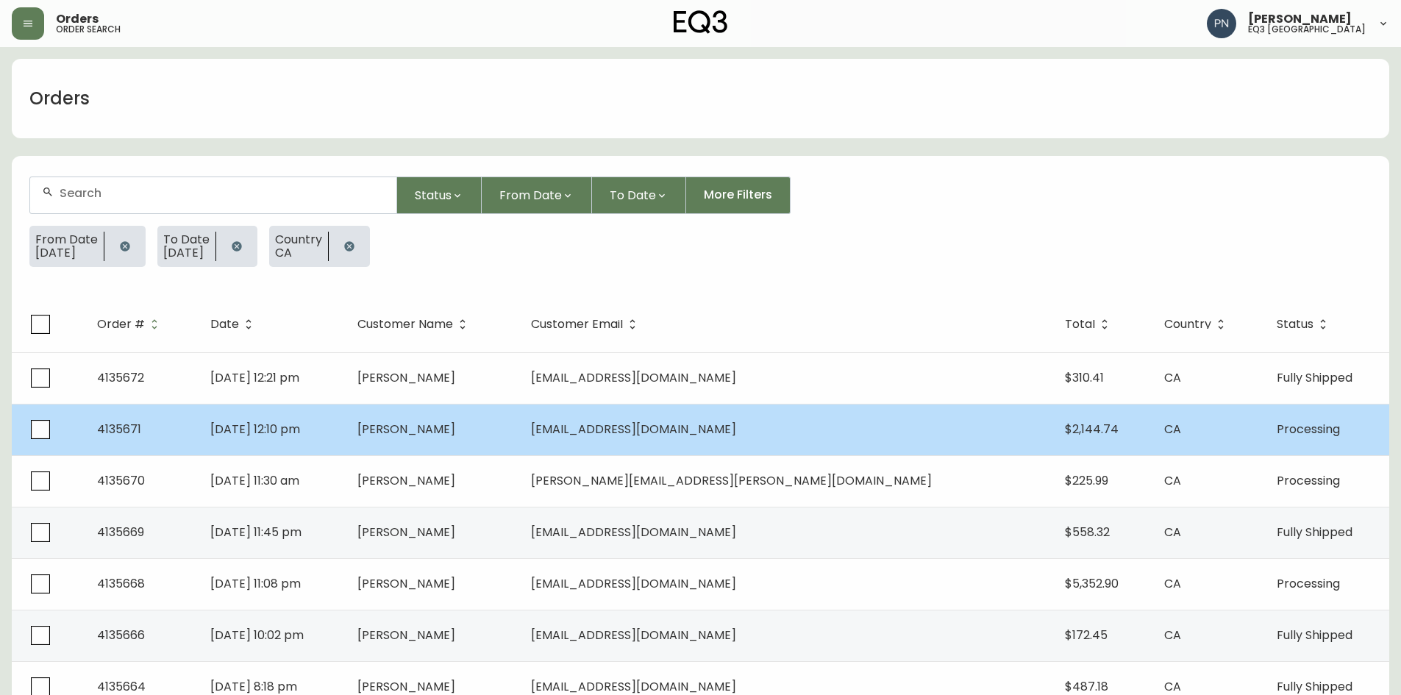
click at [506, 440] on td "[PERSON_NAME]" at bounding box center [432, 429] width 173 height 51
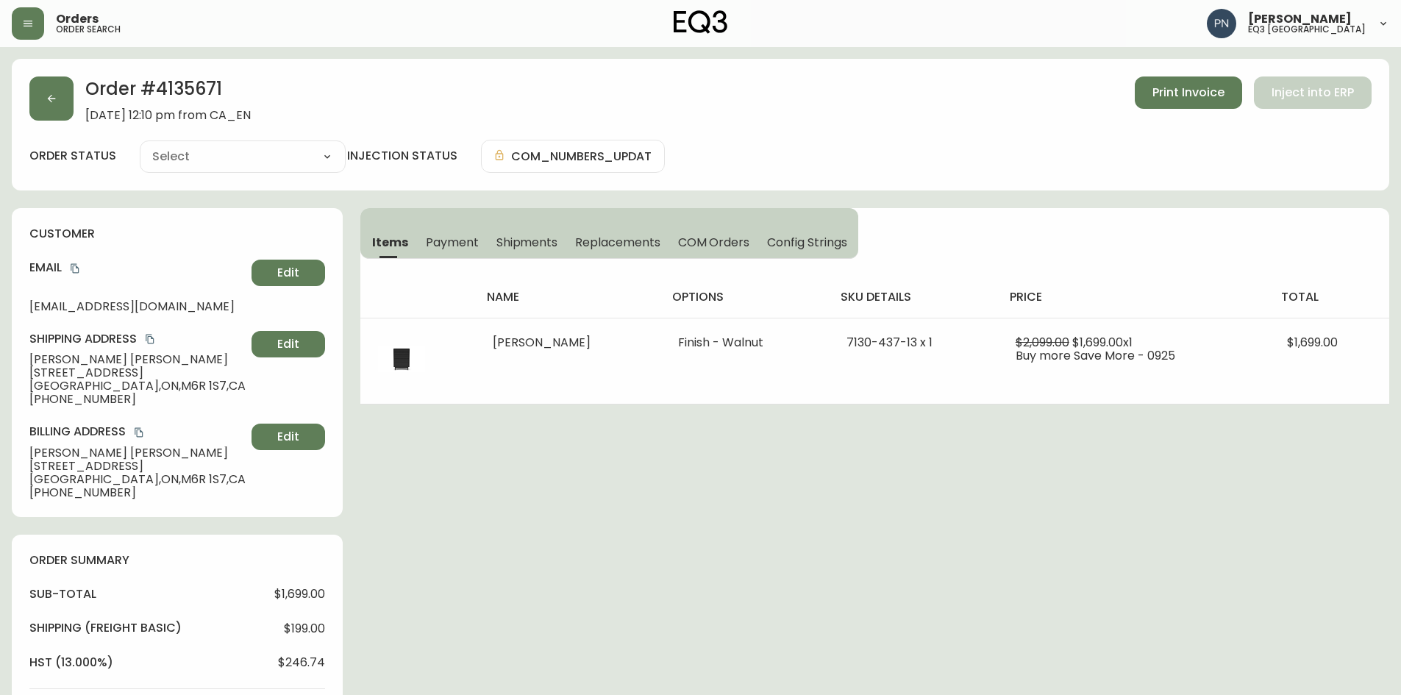
type input "Processing"
select select "PROCESSING"
click at [41, 93] on button "button" at bounding box center [51, 98] width 44 height 44
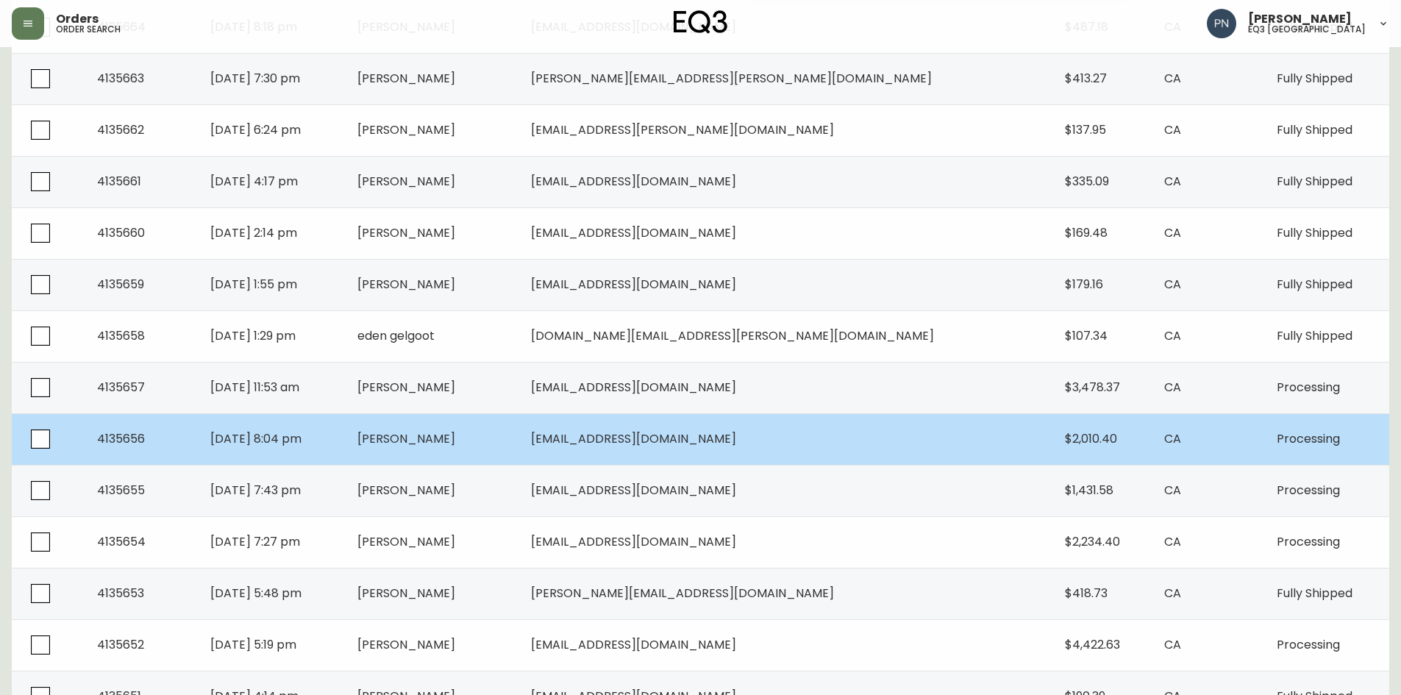
scroll to position [662, 0]
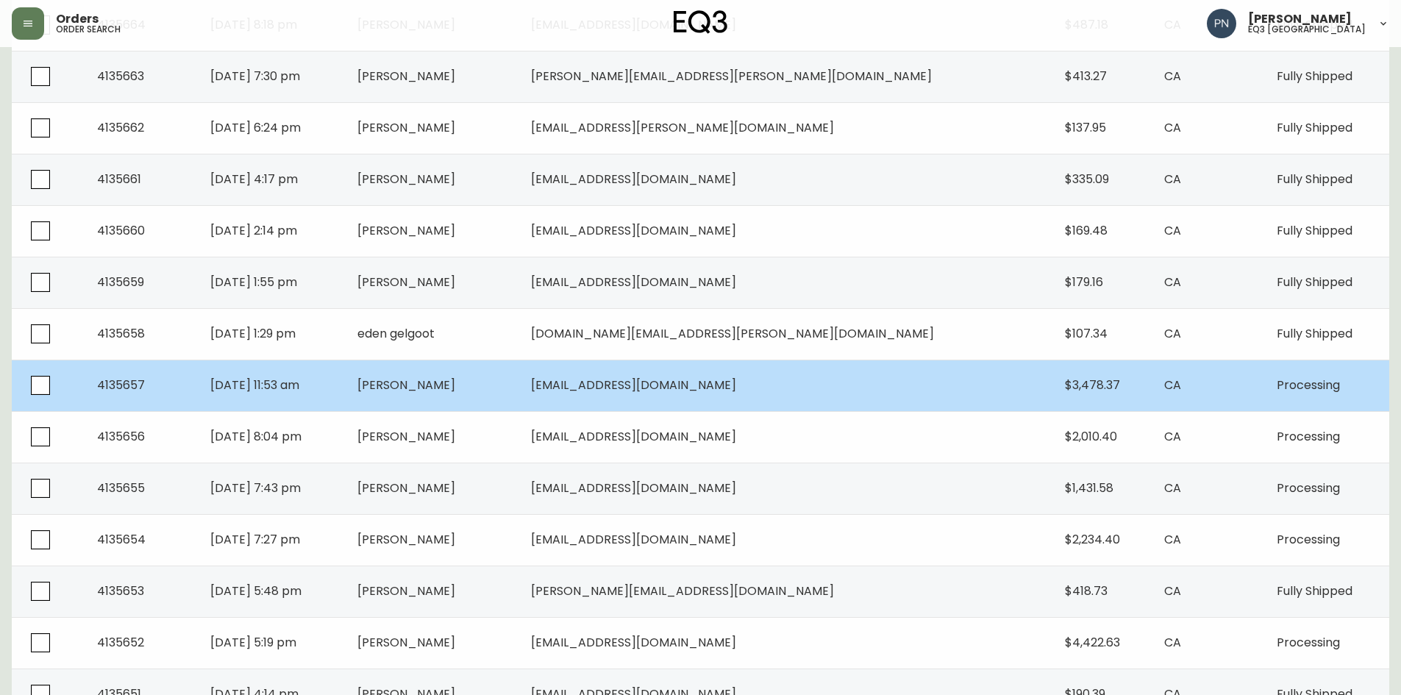
click at [919, 390] on td "[EMAIL_ADDRESS][DOMAIN_NAME]" at bounding box center [786, 385] width 534 height 51
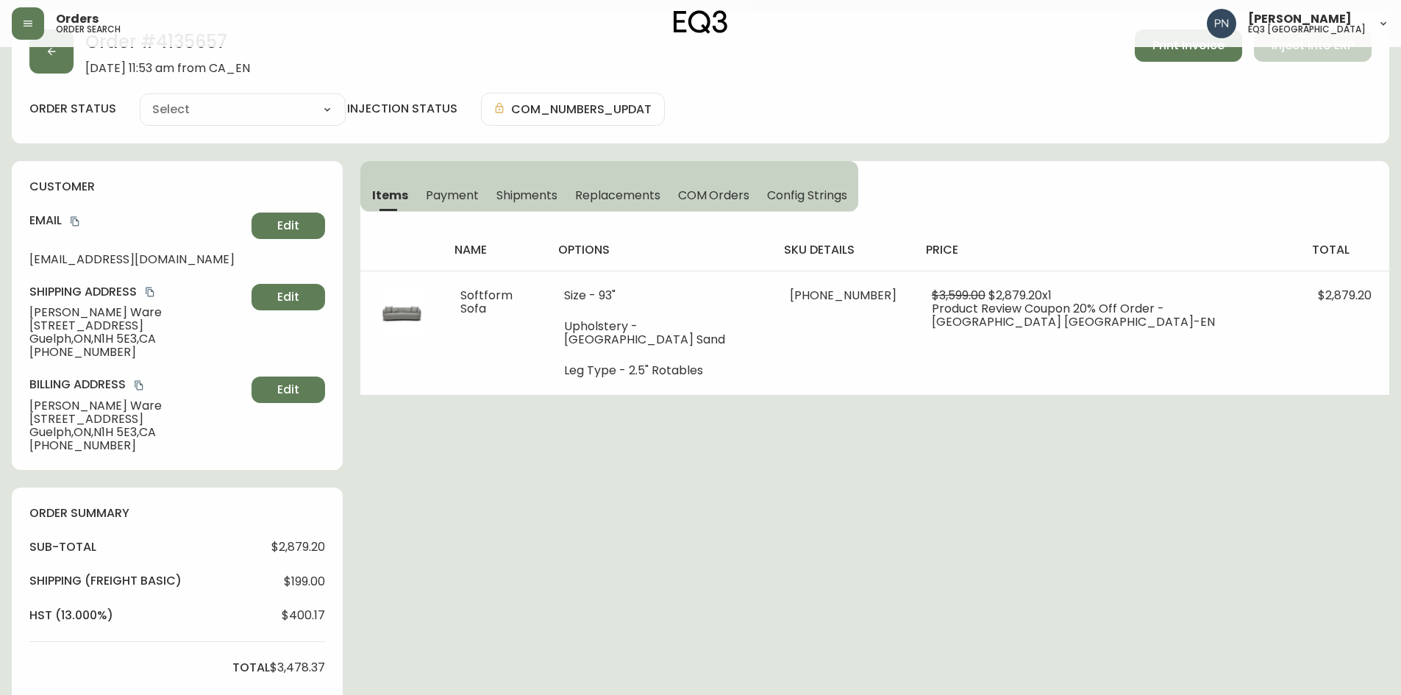
scroll to position [410, 0]
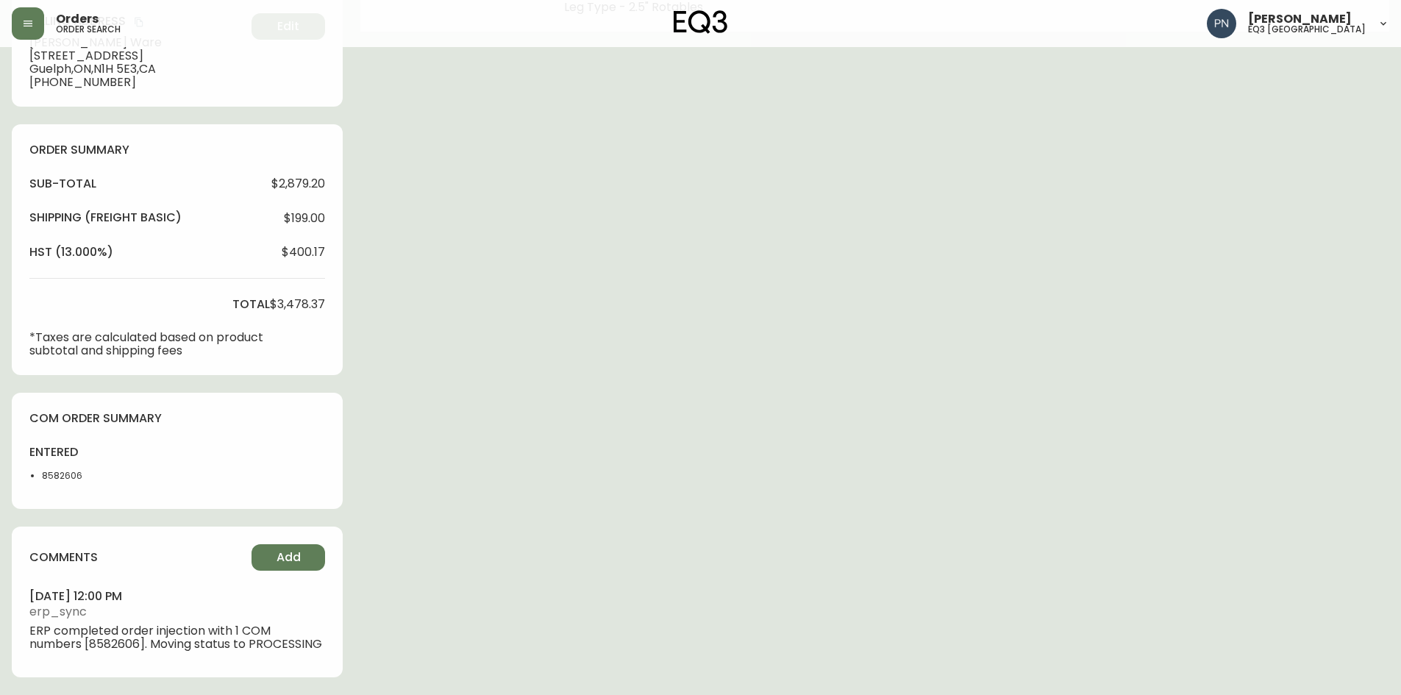
type input "Processing"
select select "PROCESSING"
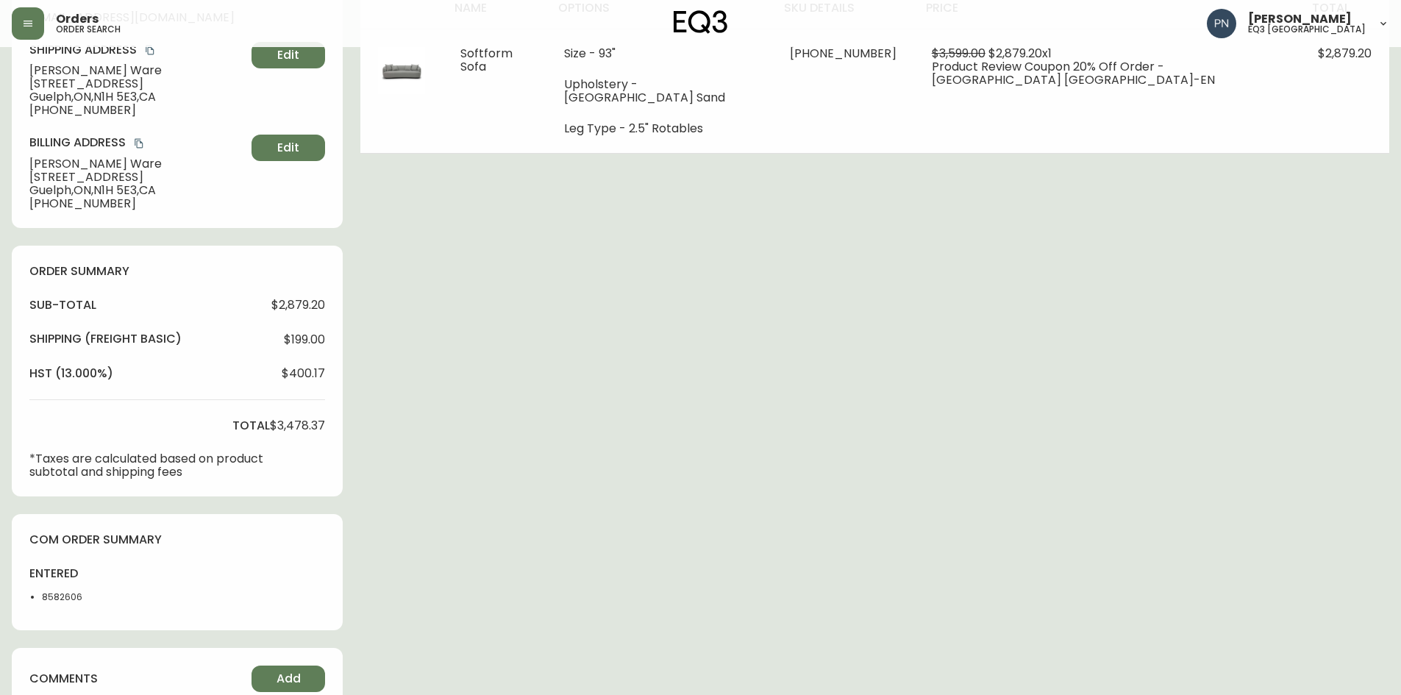
scroll to position [190, 0]
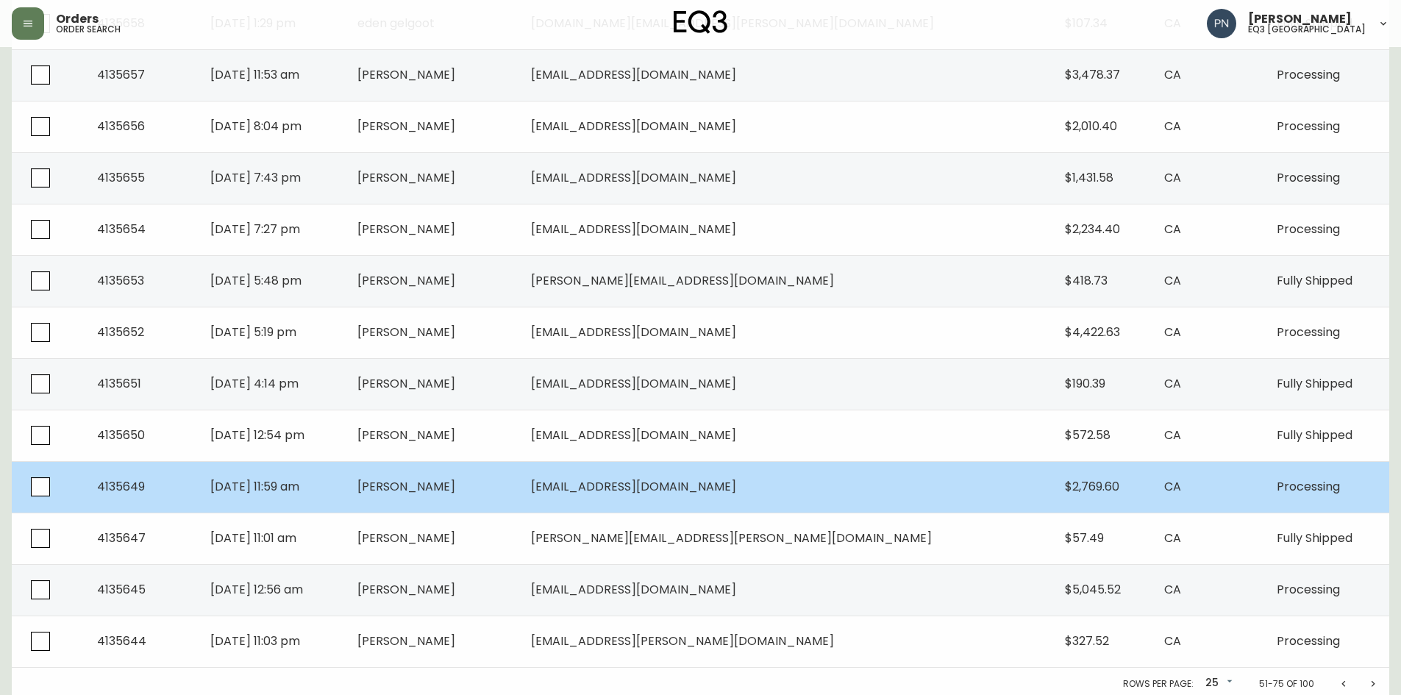
scroll to position [977, 0]
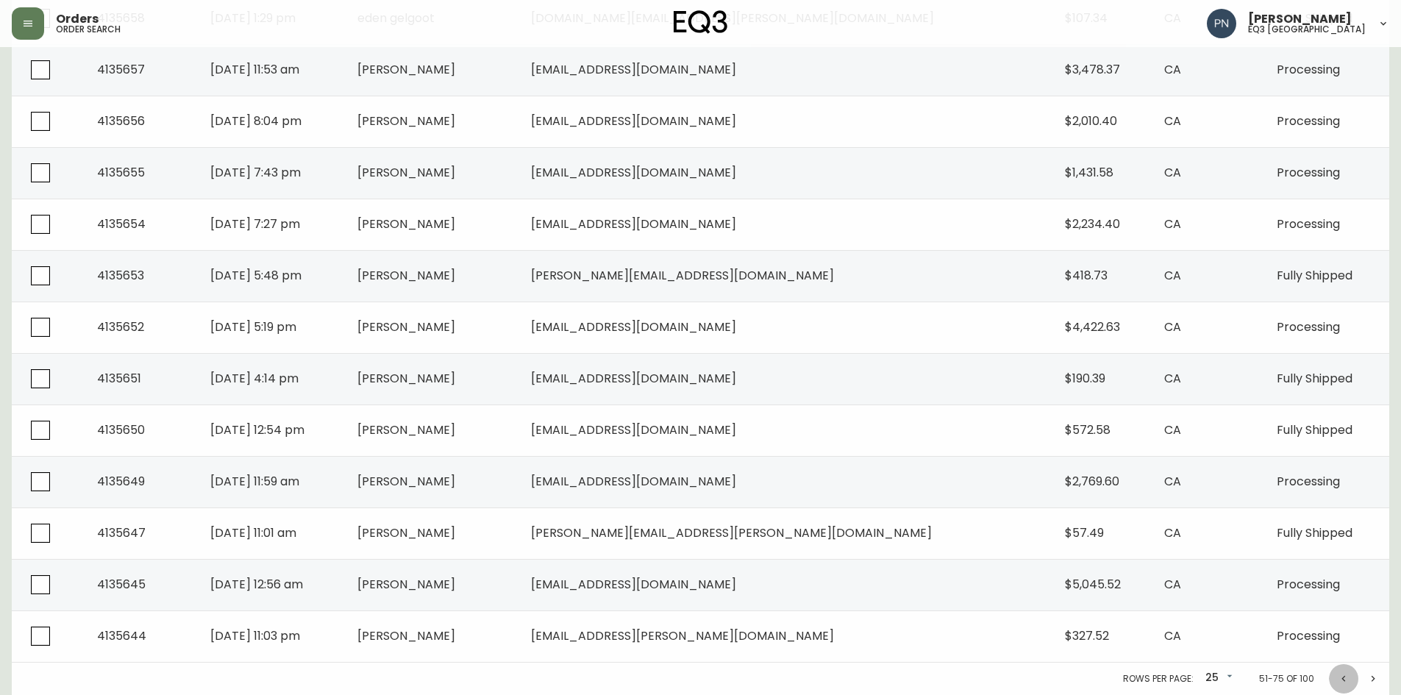
click at [1335, 678] on button "Previous page" at bounding box center [1343, 678] width 29 height 29
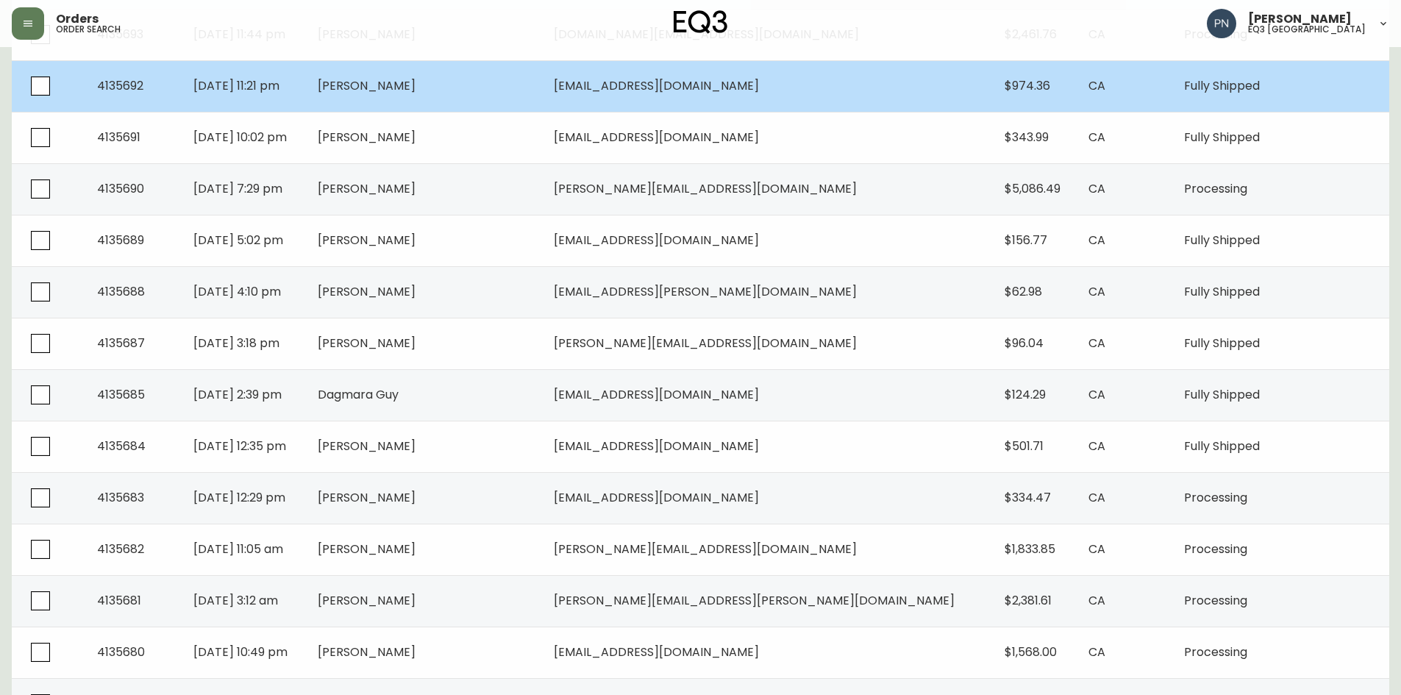
scroll to position [977, 0]
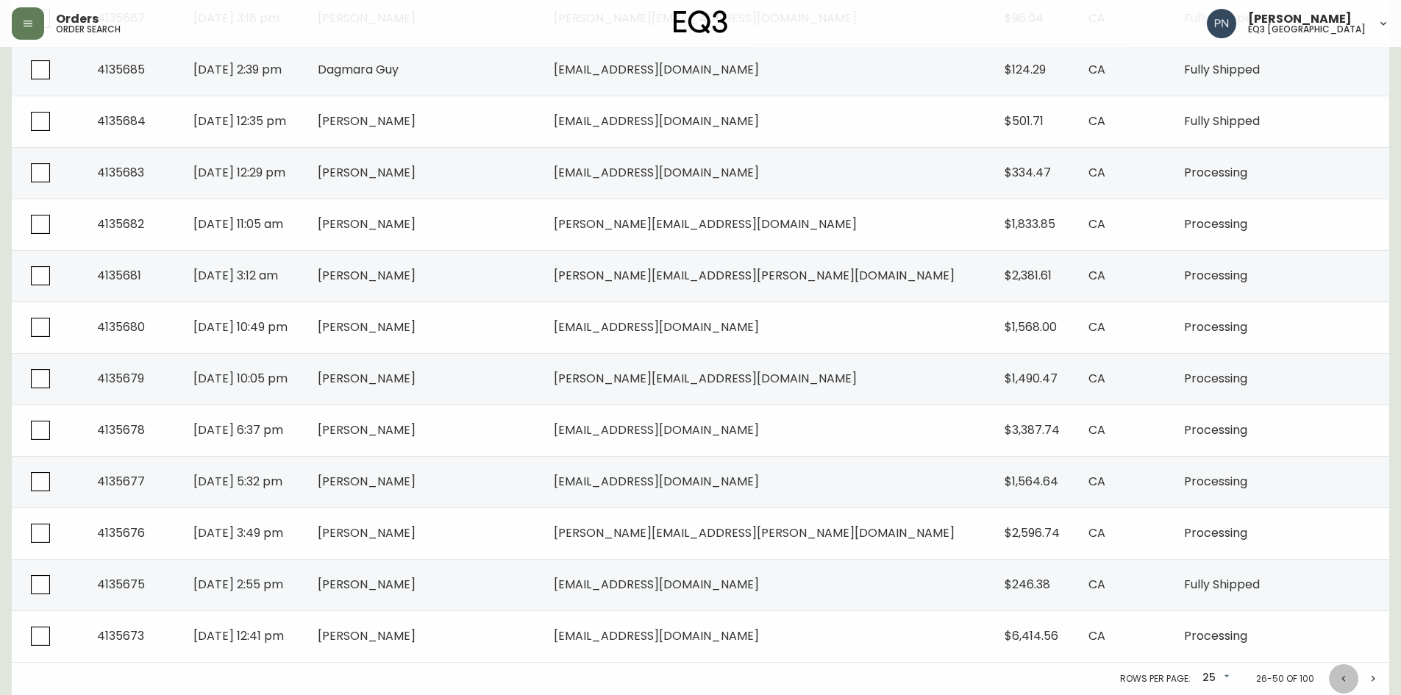
click at [1343, 676] on icon "Previous page" at bounding box center [1344, 679] width 12 height 12
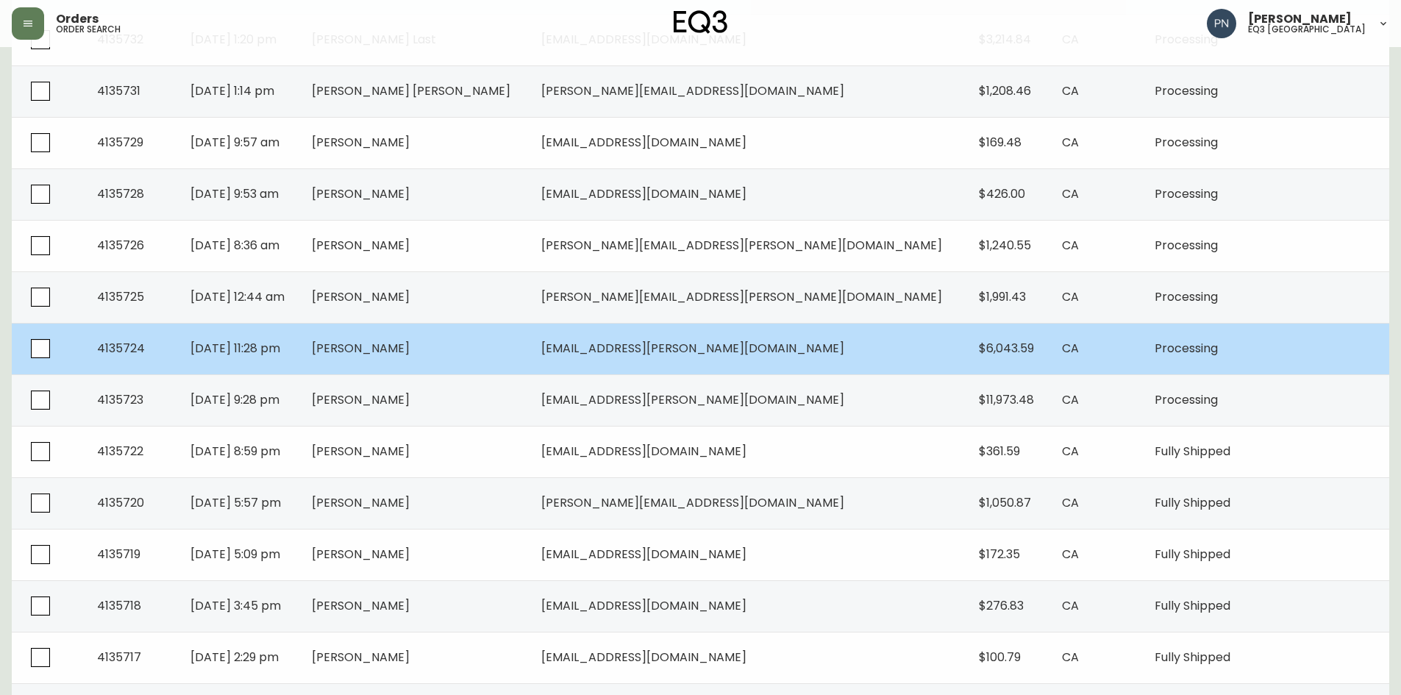
scroll to position [977, 0]
